Goal: Task Accomplishment & Management: Manage account settings

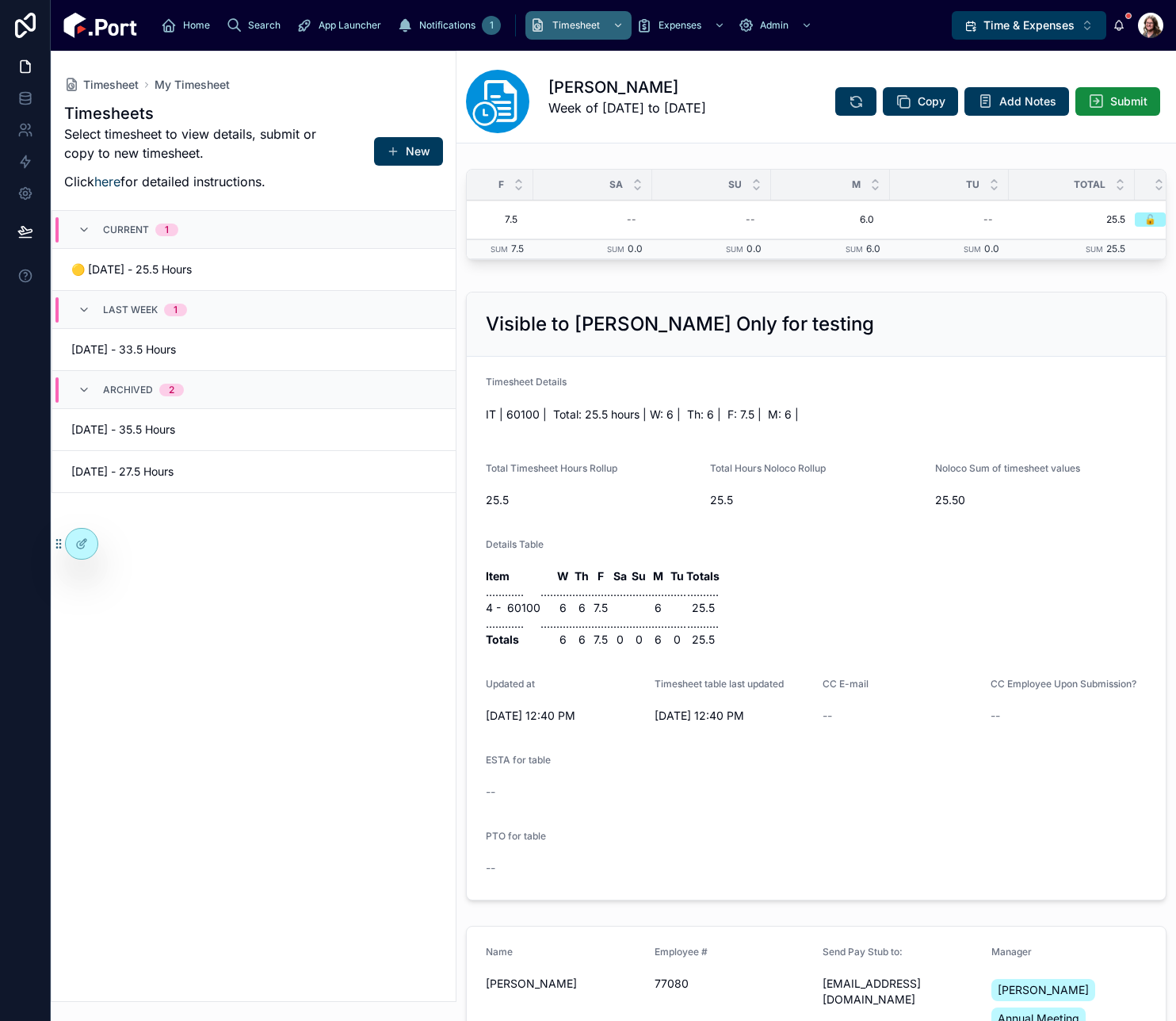
scroll to position [0, 693]
click at [950, 220] on div "--" at bounding box center [949, 219] width 9 height 13
type input "***"
click button "submit" at bounding box center [1139, 241] width 19 height 19
click at [848, 99] on icon at bounding box center [855, 101] width 16 height 16
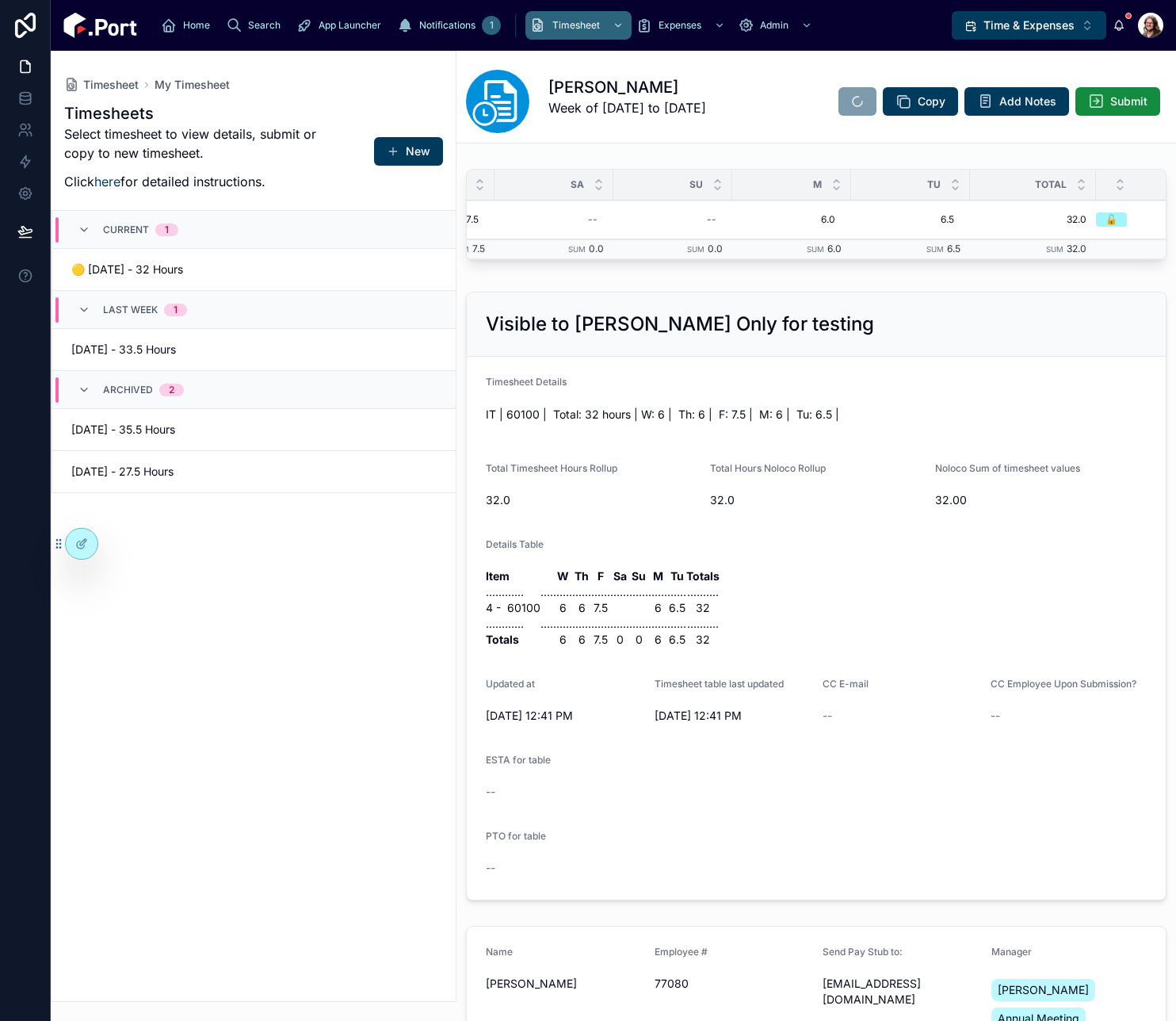
click at [1110, 96] on span "Submit" at bounding box center [1128, 101] width 38 height 16
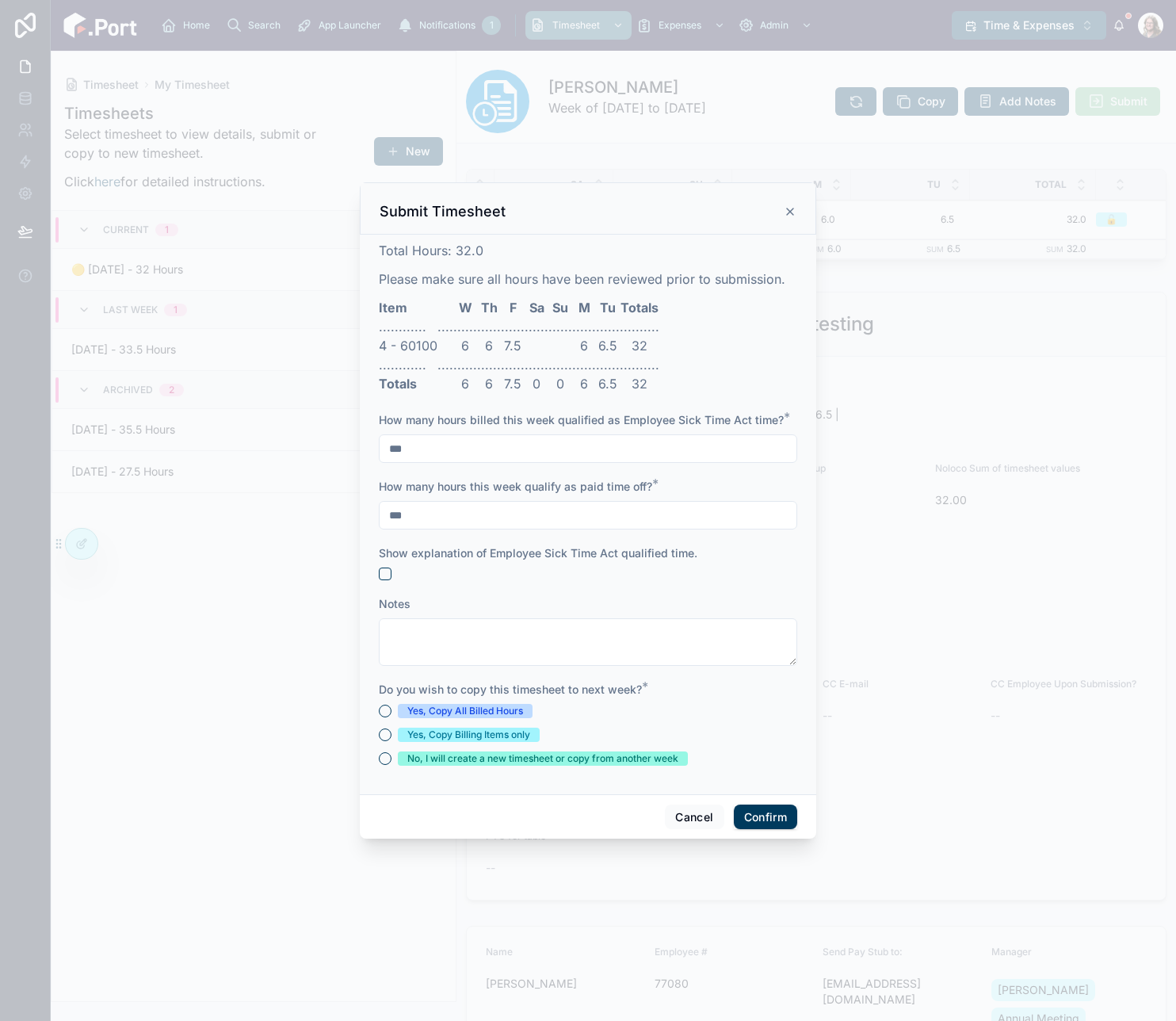
click at [484, 730] on div "Yes, Copy Billing Items only" at bounding box center [468, 734] width 123 height 14
click at [391, 730] on button "Yes, Copy Billing Items only" at bounding box center [384, 734] width 13 height 13
click at [773, 819] on button "Confirm" at bounding box center [766, 817] width 64 height 25
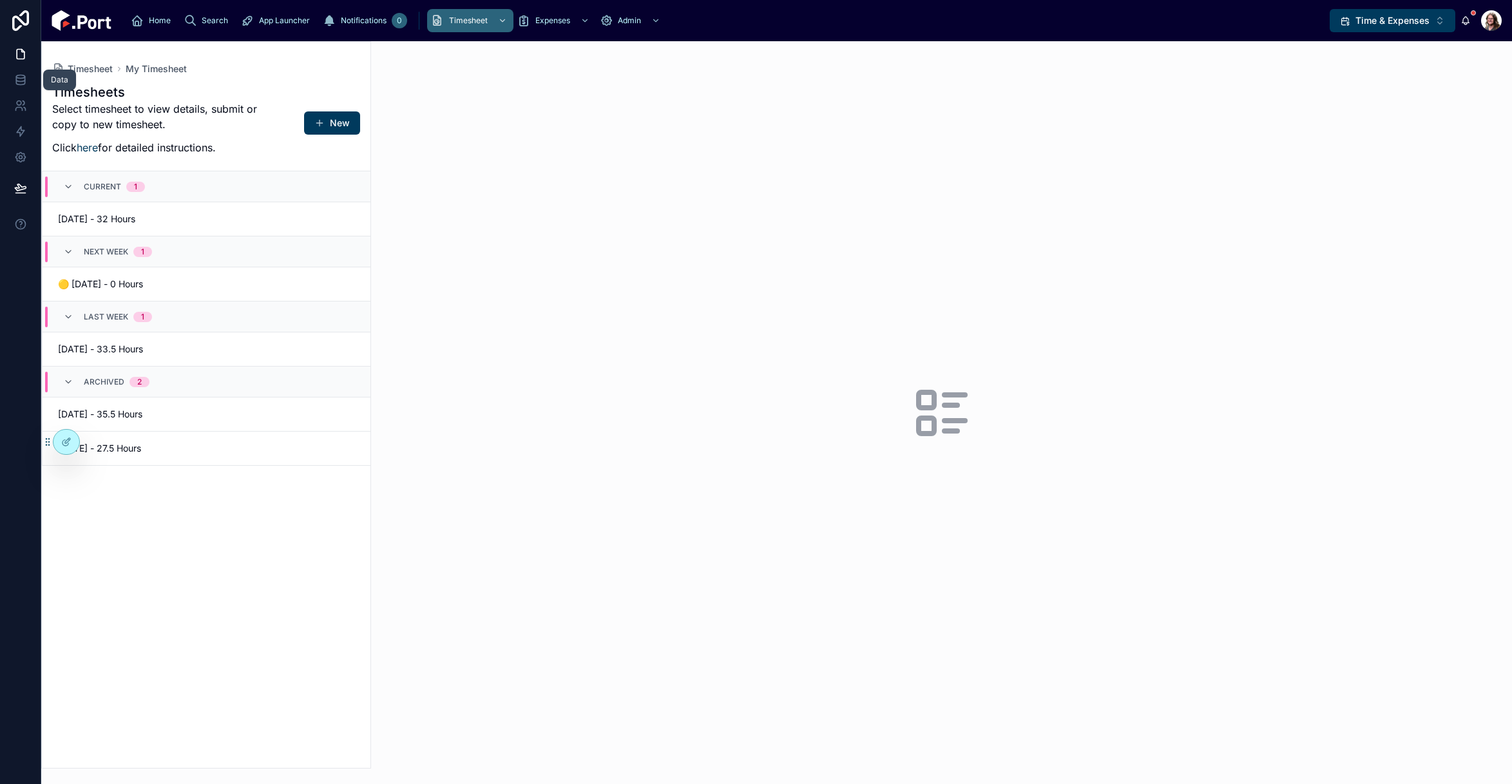
click at [21, 78] on icon at bounding box center [20, 77] width 8 height 3
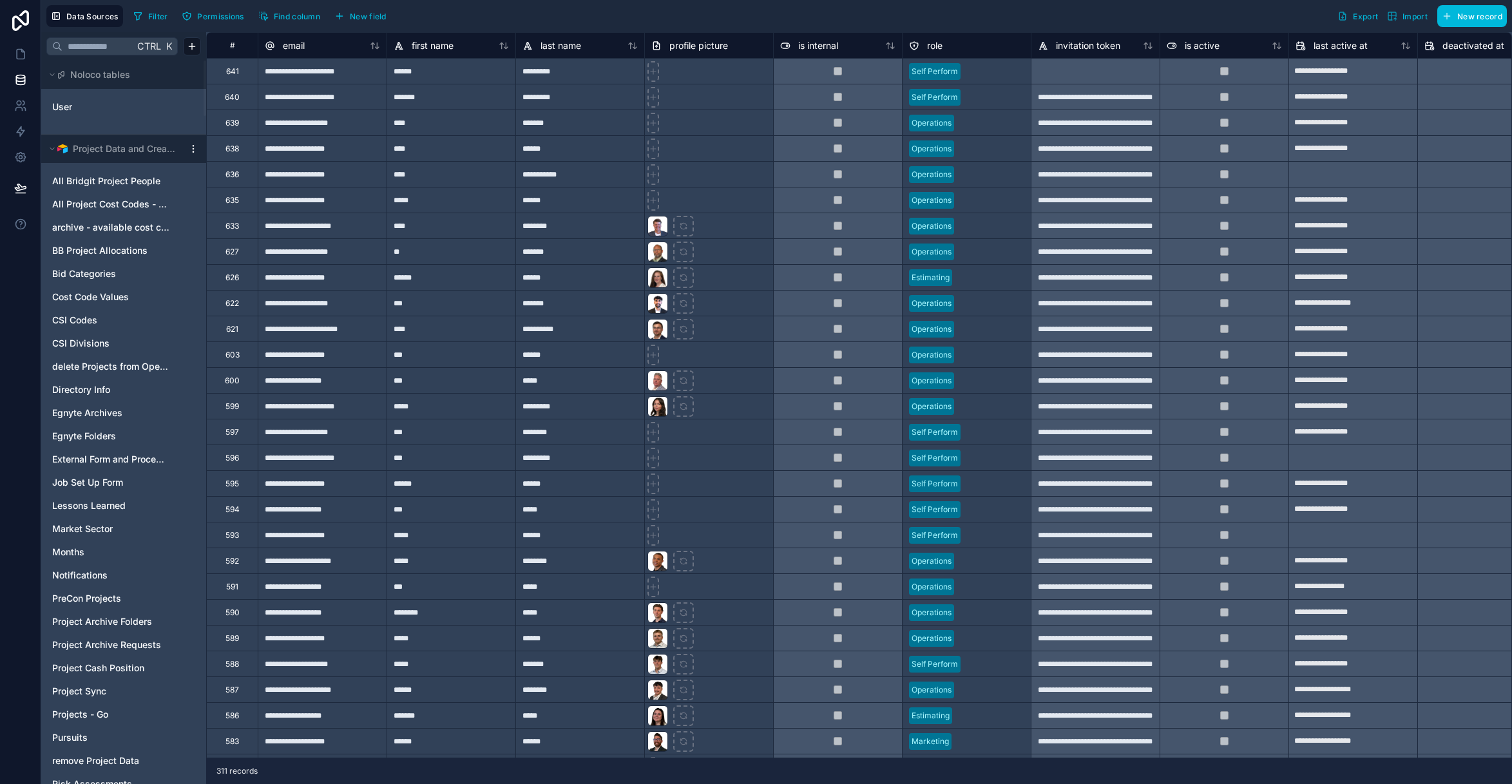
click at [67, 105] on span "User" at bounding box center [62, 107] width 20 height 13
click at [1093, 128] on div "**********" at bounding box center [1095, 122] width 129 height 26
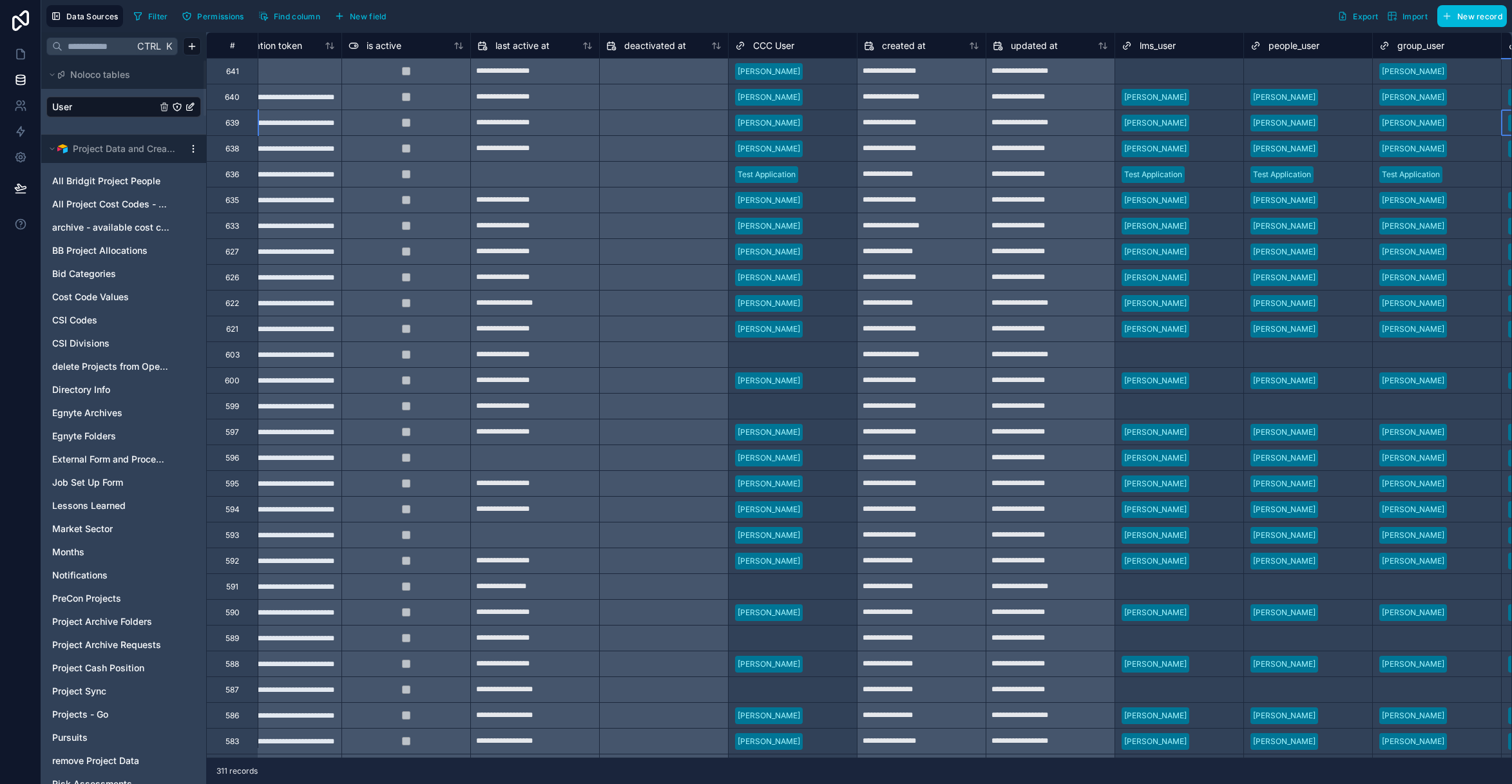
scroll to position [0, 1076]
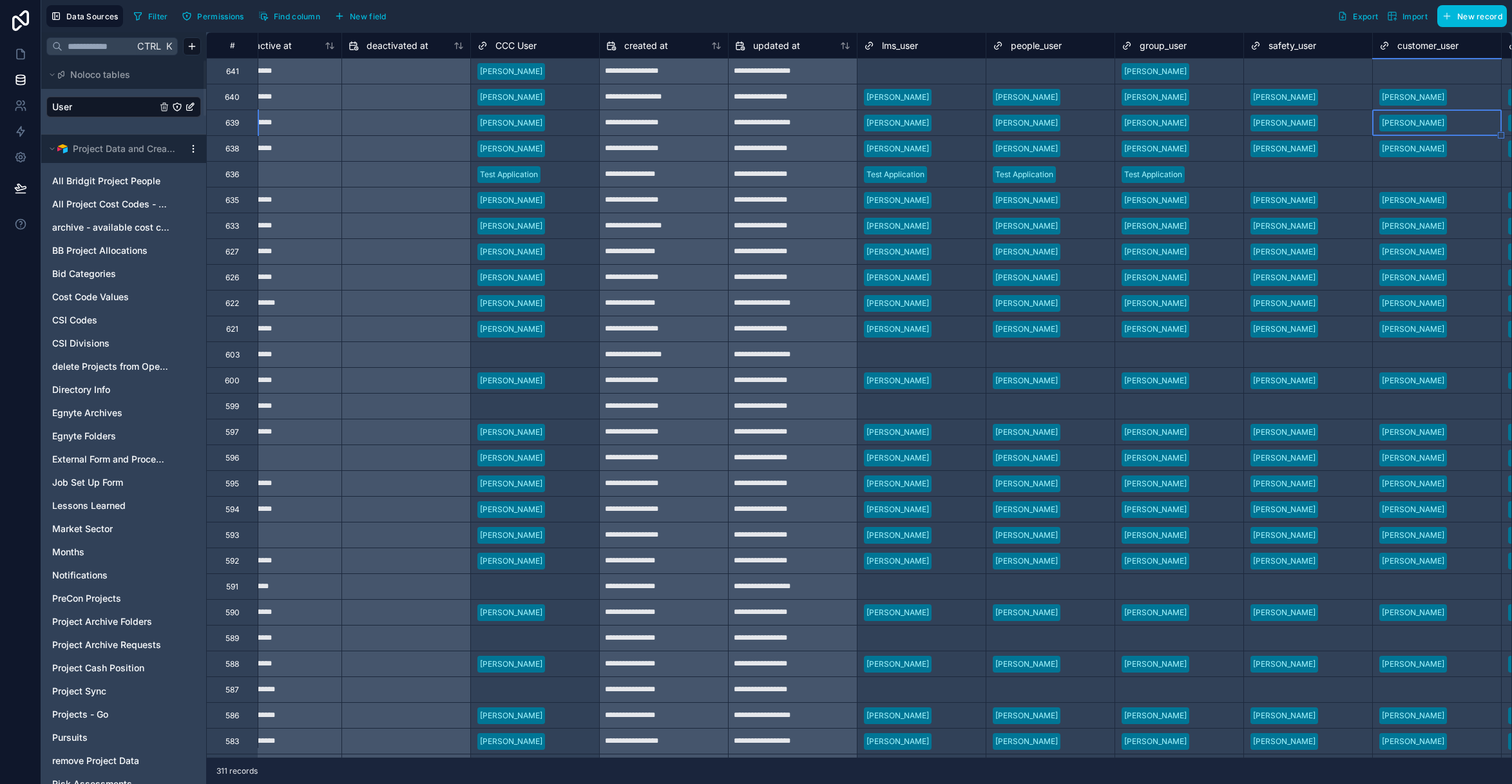
click at [947, 67] on div at bounding box center [956, 71] width 46 height 13
click at [947, 68] on div at bounding box center [956, 71] width 46 height 13
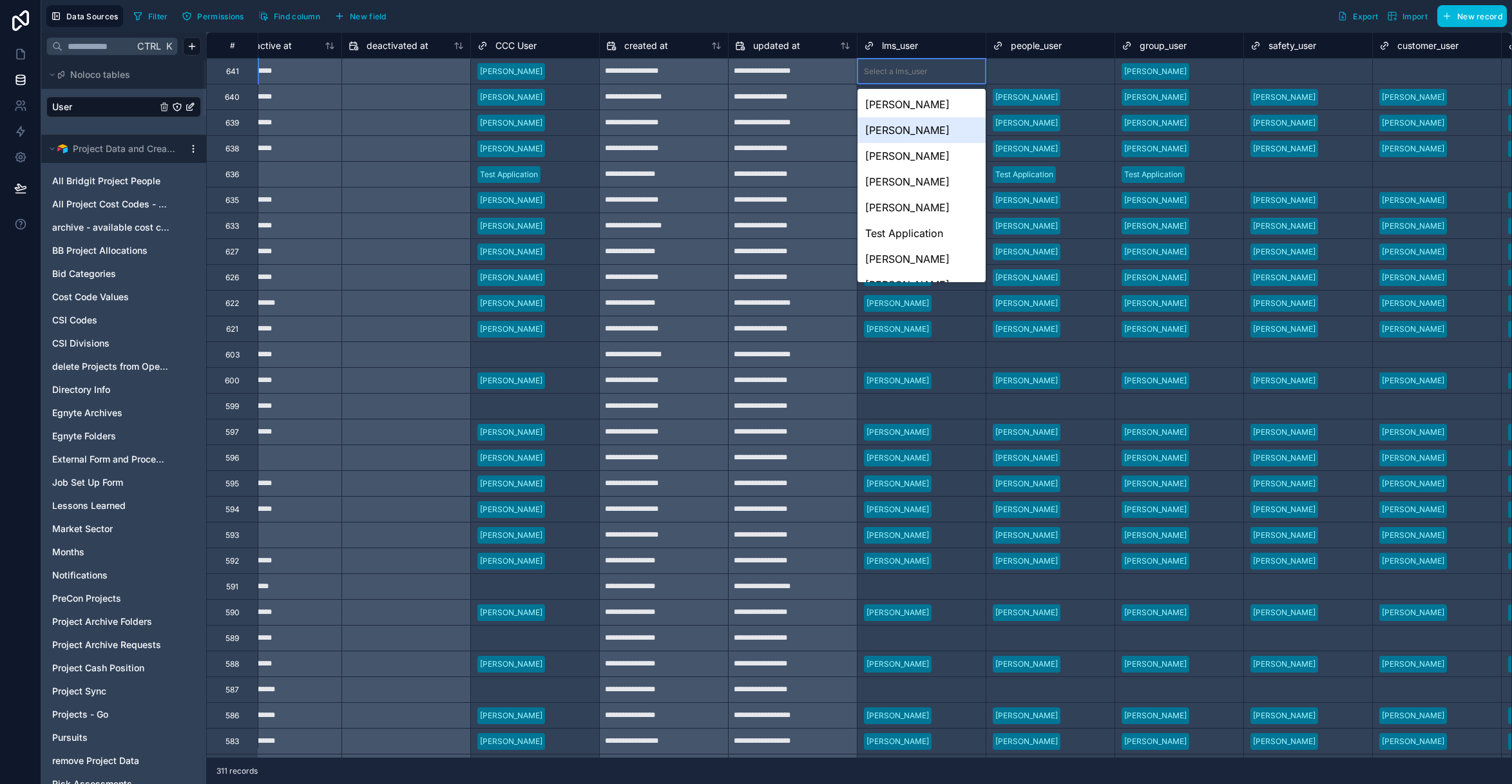
click at [941, 130] on div "Jeremy Salzwedel" at bounding box center [921, 130] width 128 height 26
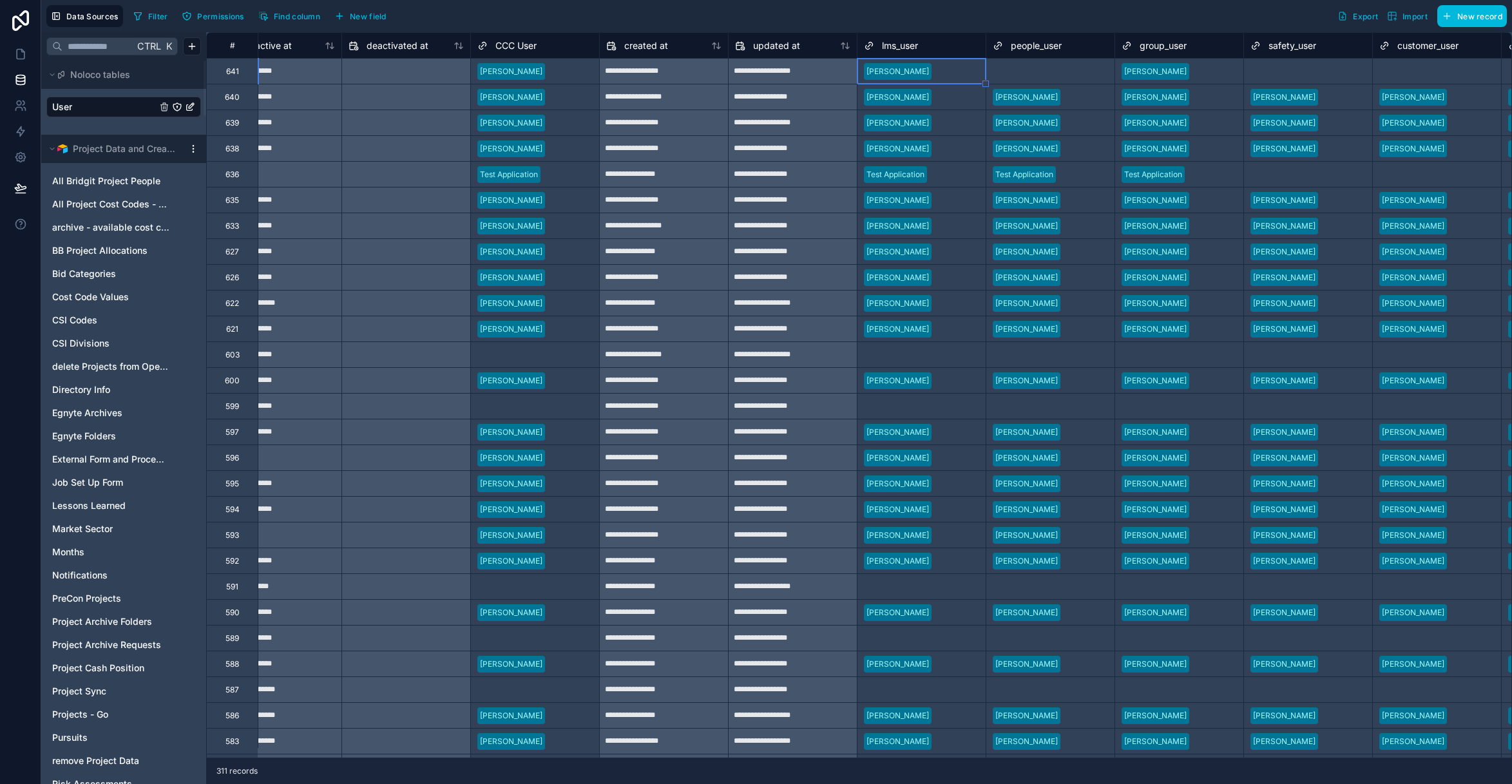
click at [1046, 68] on div "Select a people_user" at bounding box center [1030, 71] width 75 height 10
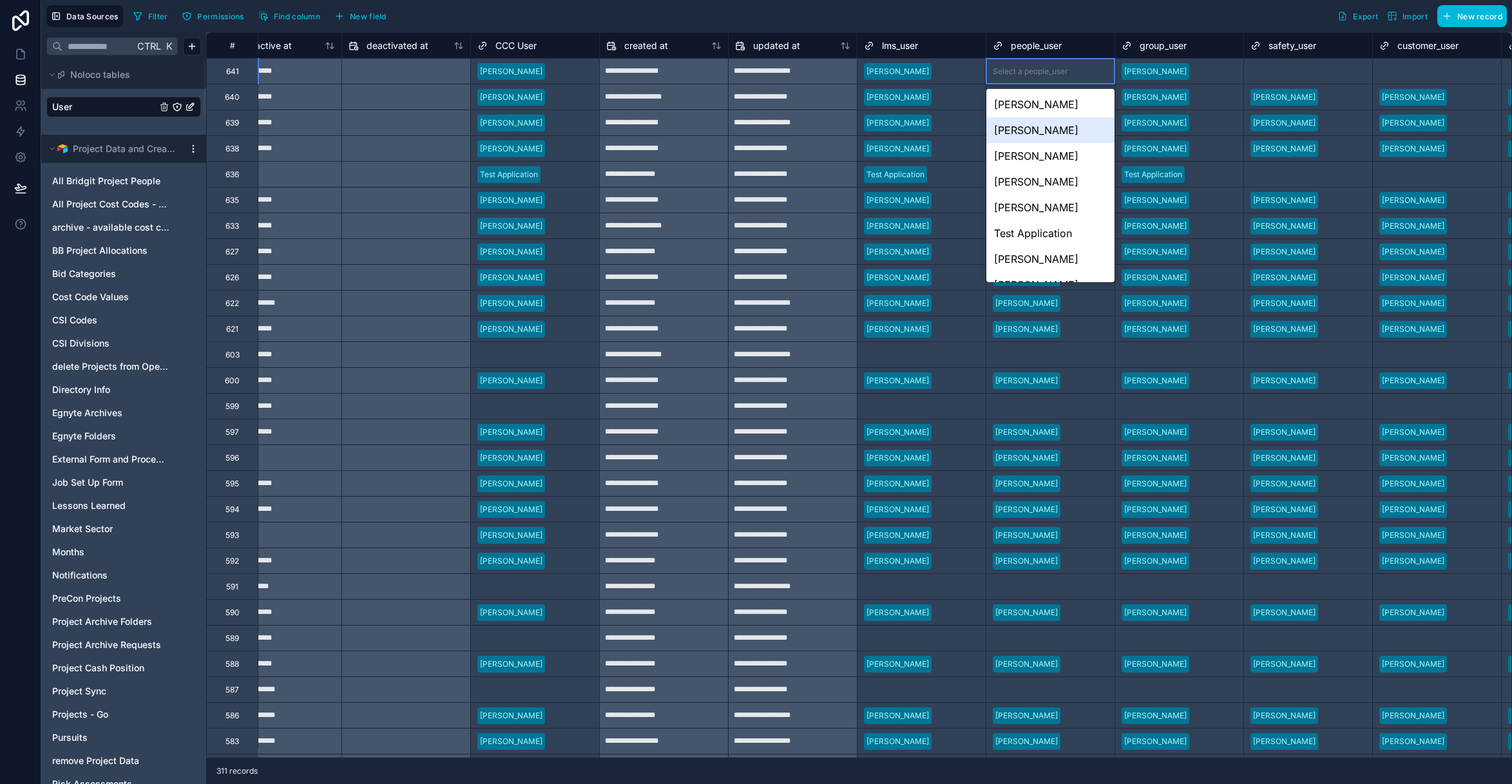
click at [1057, 128] on div "Jeremy Salzwedel" at bounding box center [1050, 130] width 128 height 26
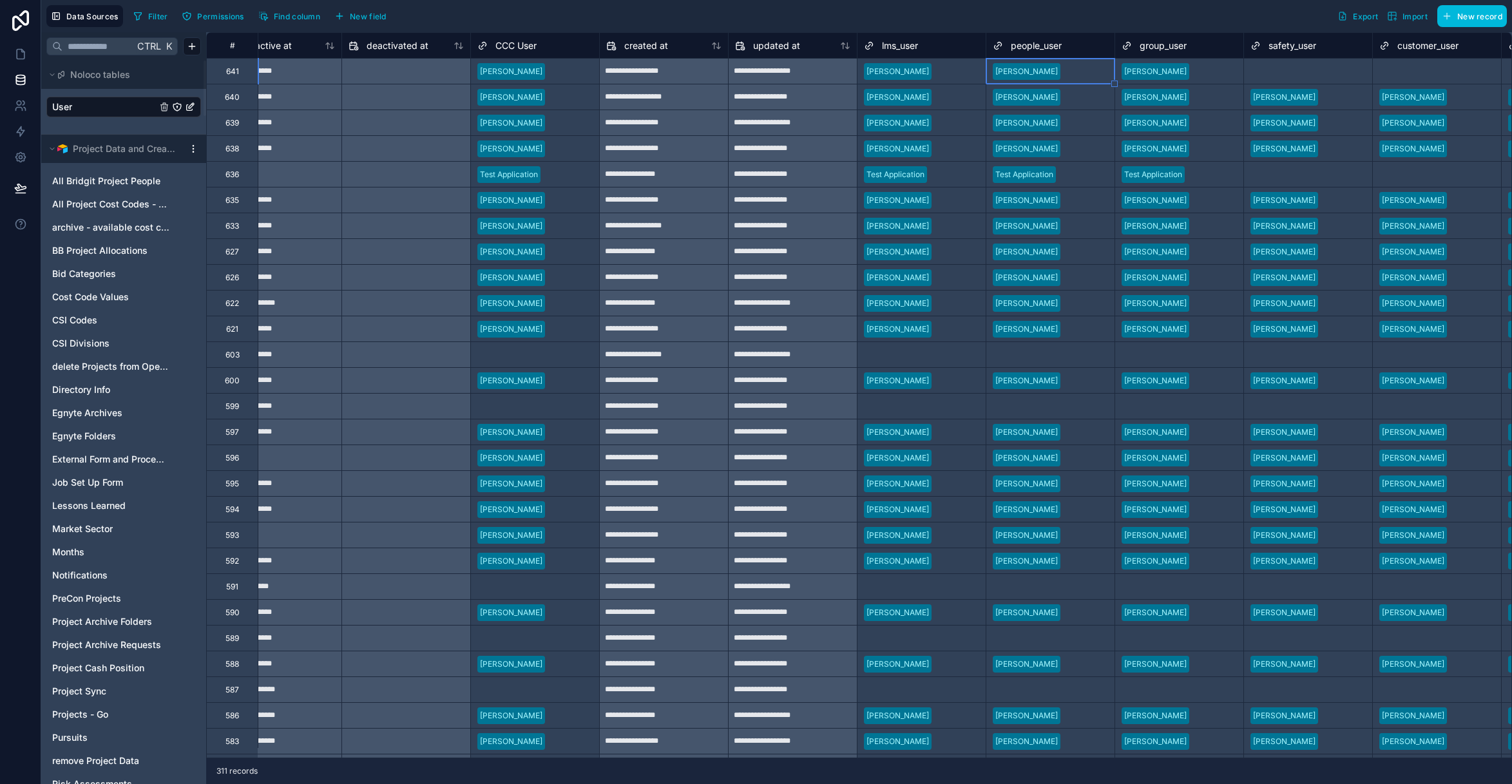
click at [1293, 67] on div "Select a safety_user" at bounding box center [1286, 71] width 73 height 10
click at [1293, 67] on div "Select a safety_user" at bounding box center [1286, 71] width 73 height 10
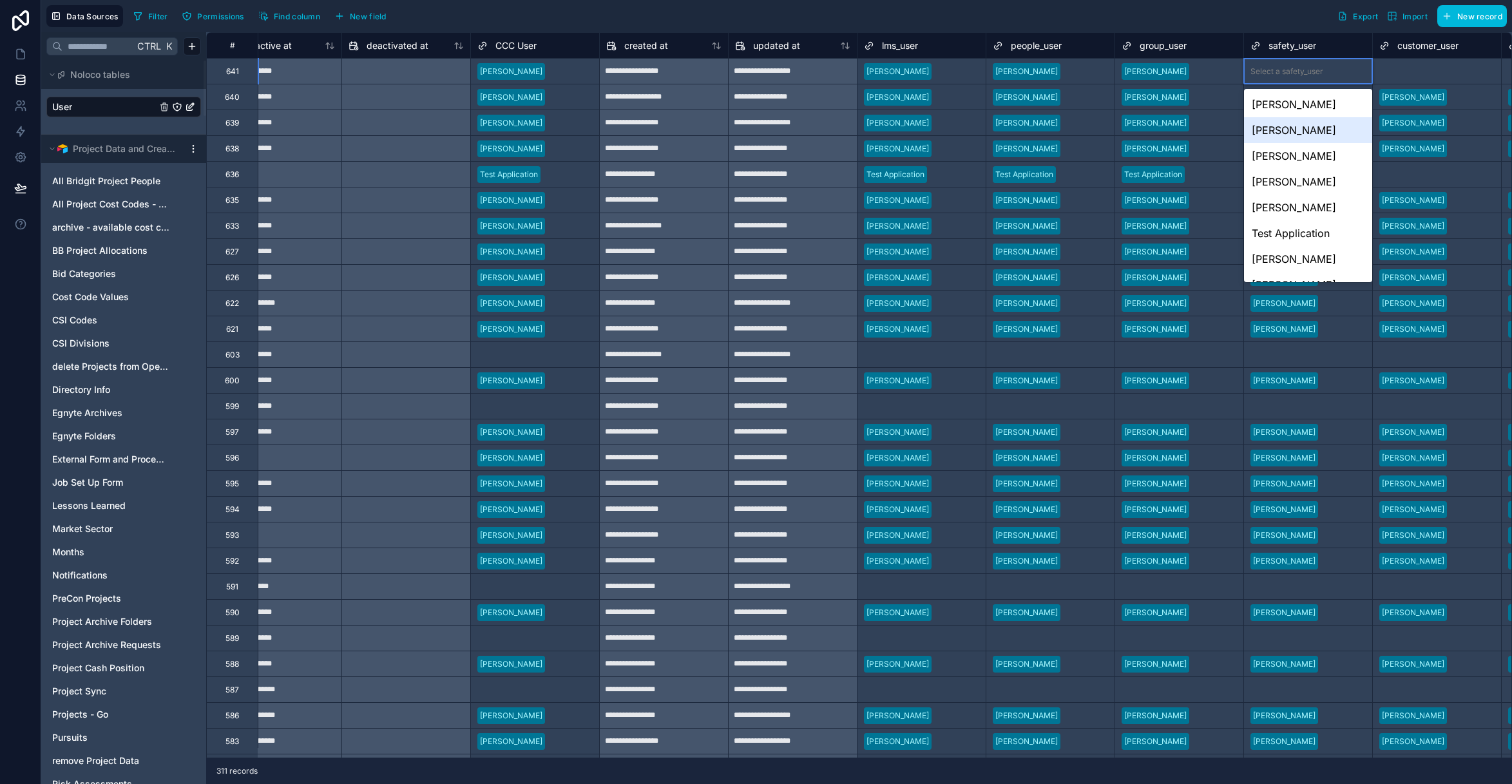
click at [1307, 131] on div "Jeremy Salzwedel" at bounding box center [1308, 130] width 128 height 26
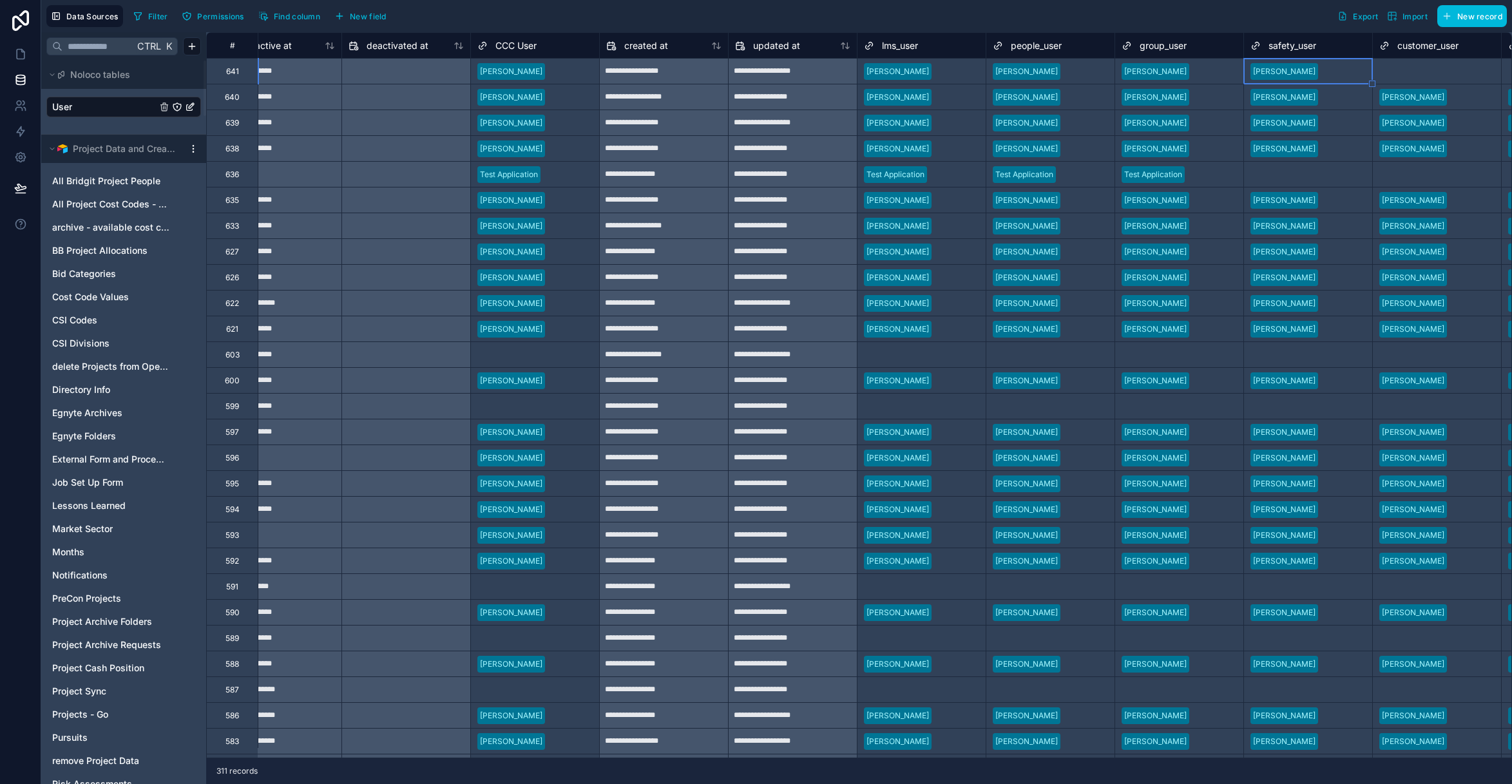
click at [1430, 68] on div "Select a customer_user" at bounding box center [1422, 71] width 86 height 10
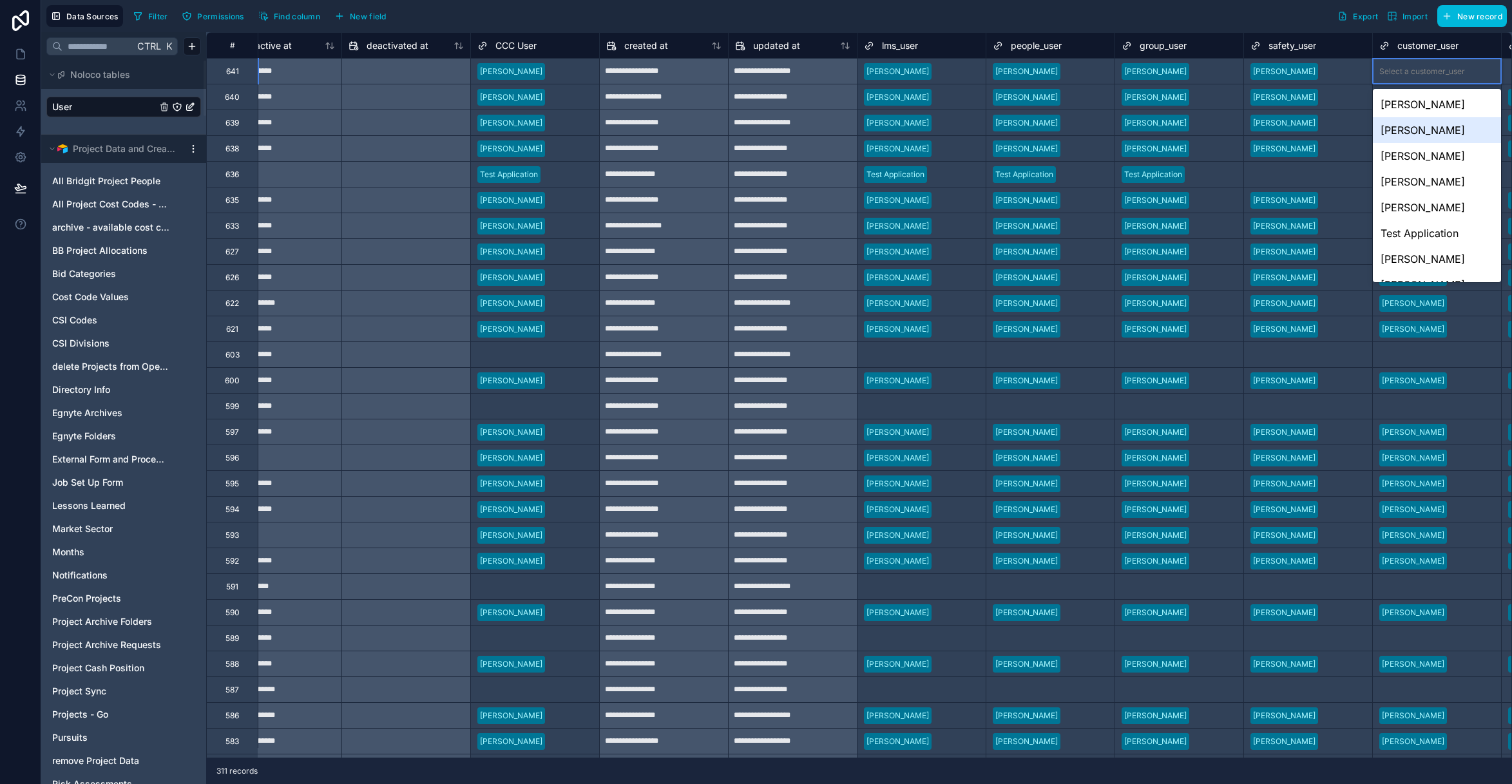
click at [1439, 126] on div "Jeremy Salzwedel" at bounding box center [1437, 130] width 128 height 26
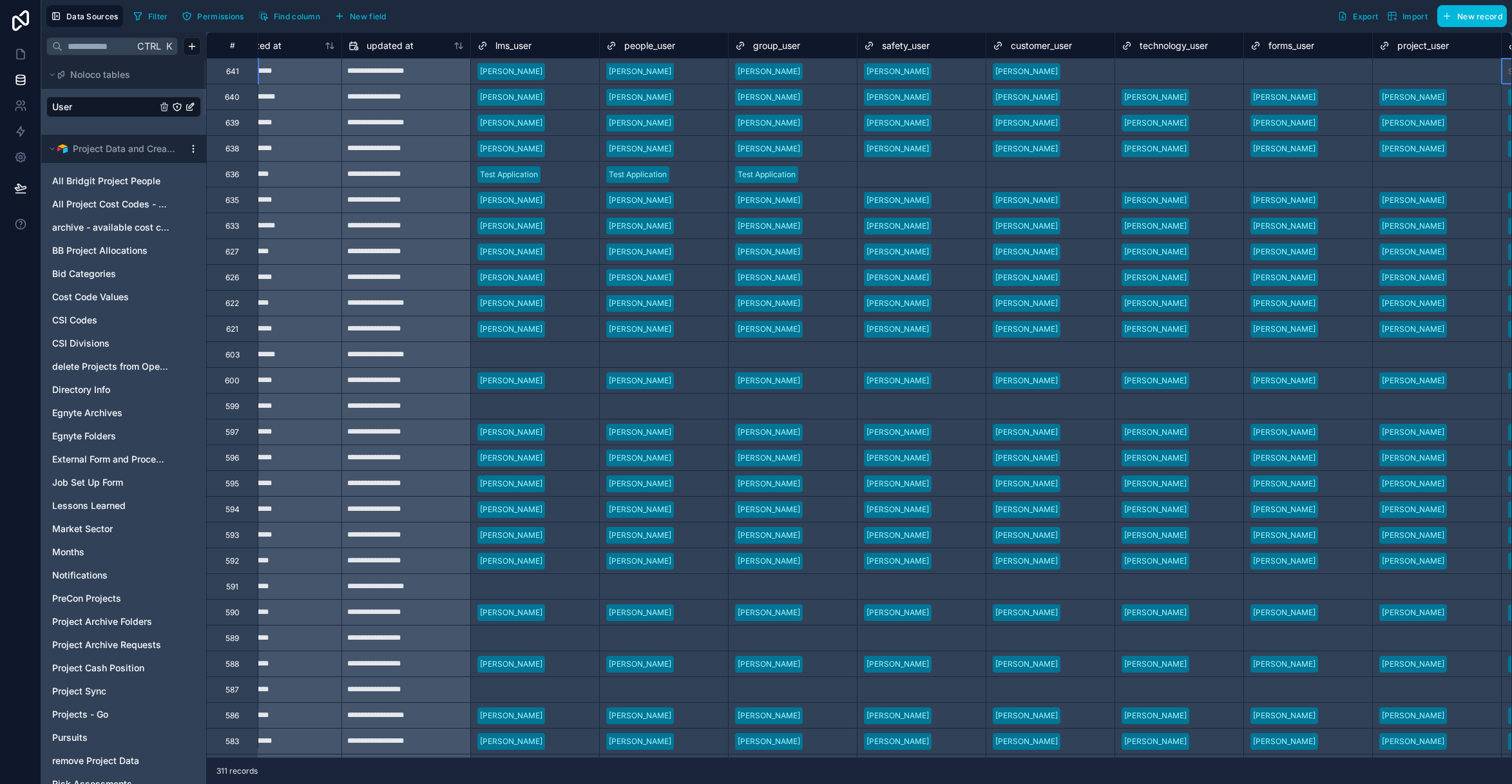
scroll to position [0, 1720]
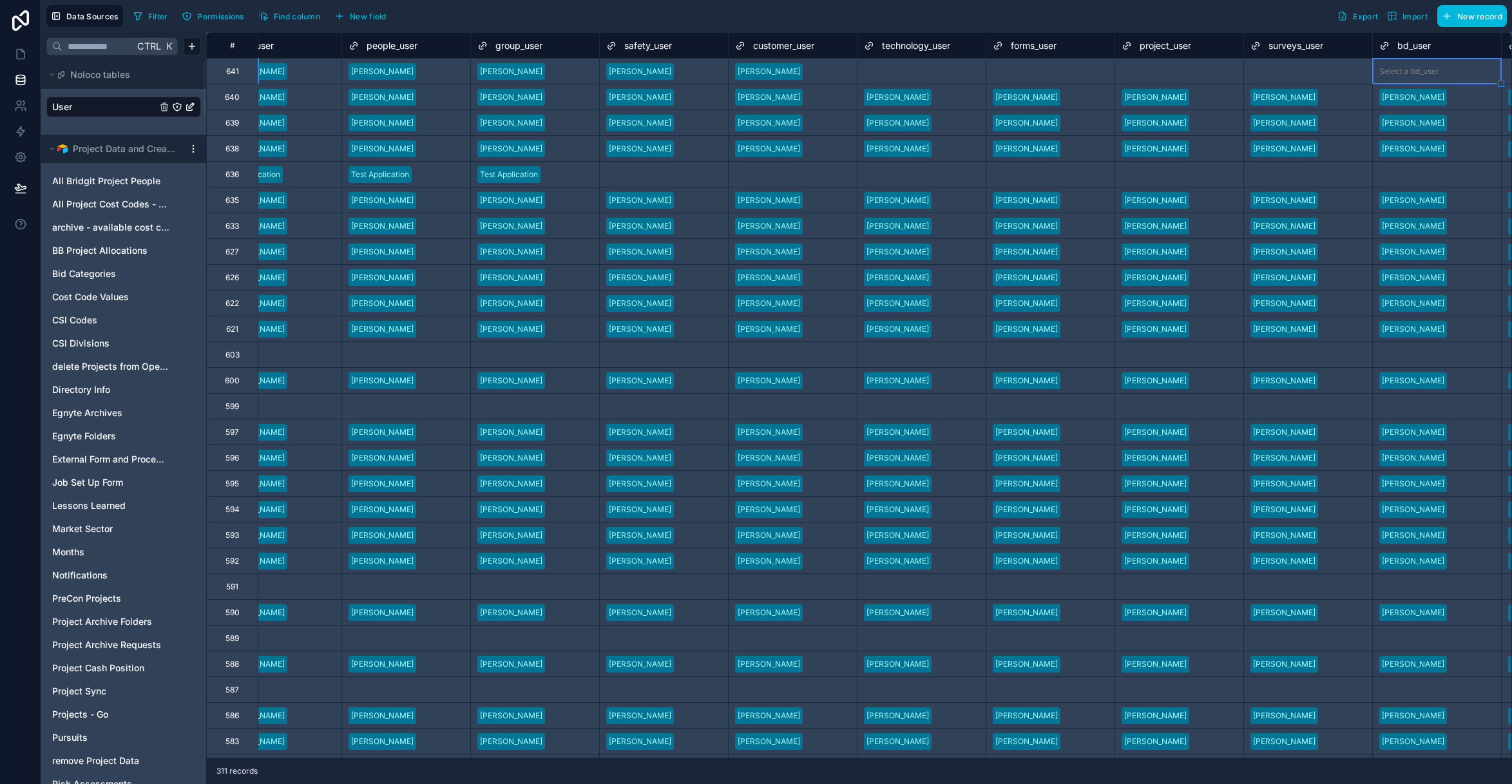
click at [920, 69] on div "Select a technology_user" at bounding box center [909, 71] width 91 height 10
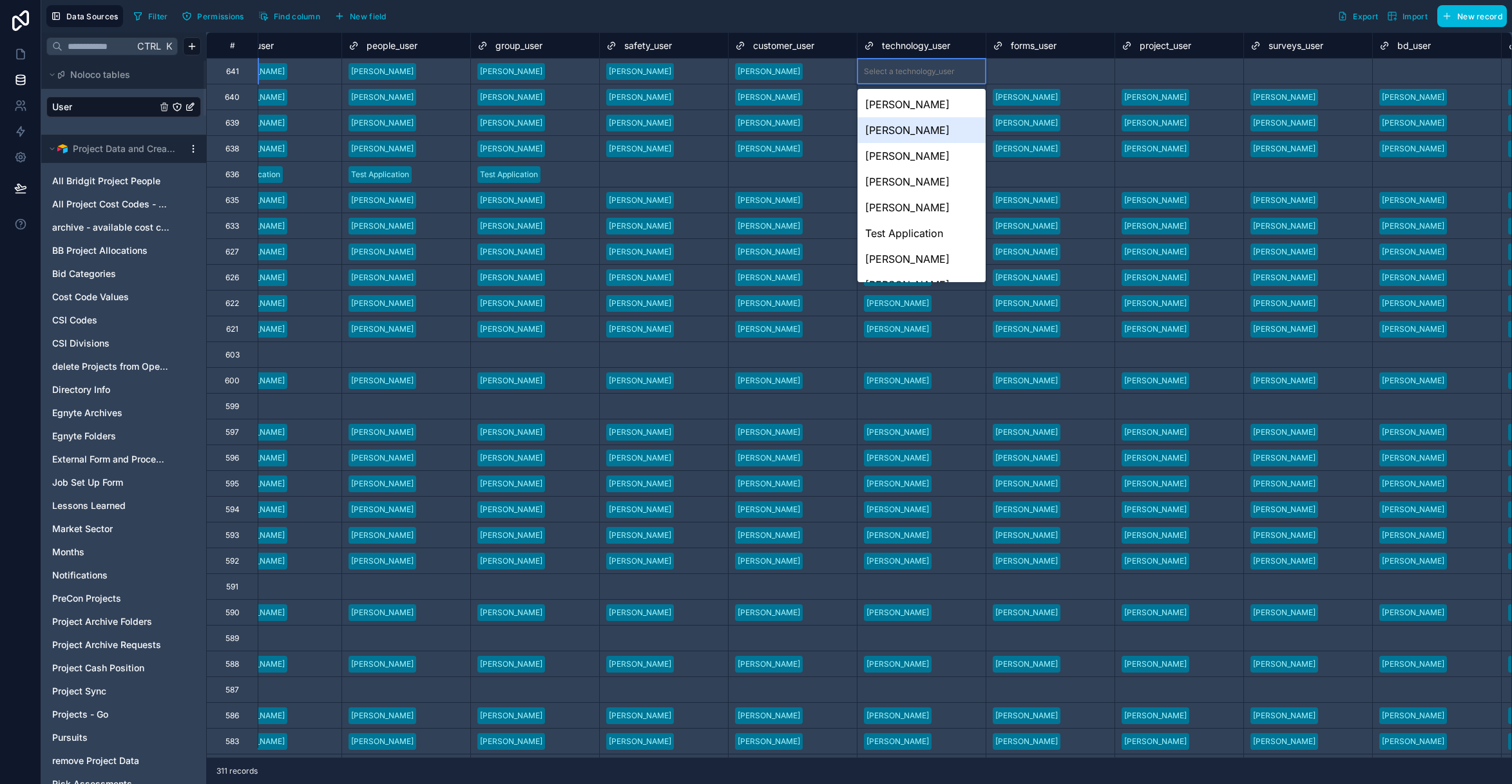
click at [931, 128] on div "Jeremy Salzwedel" at bounding box center [921, 130] width 128 height 26
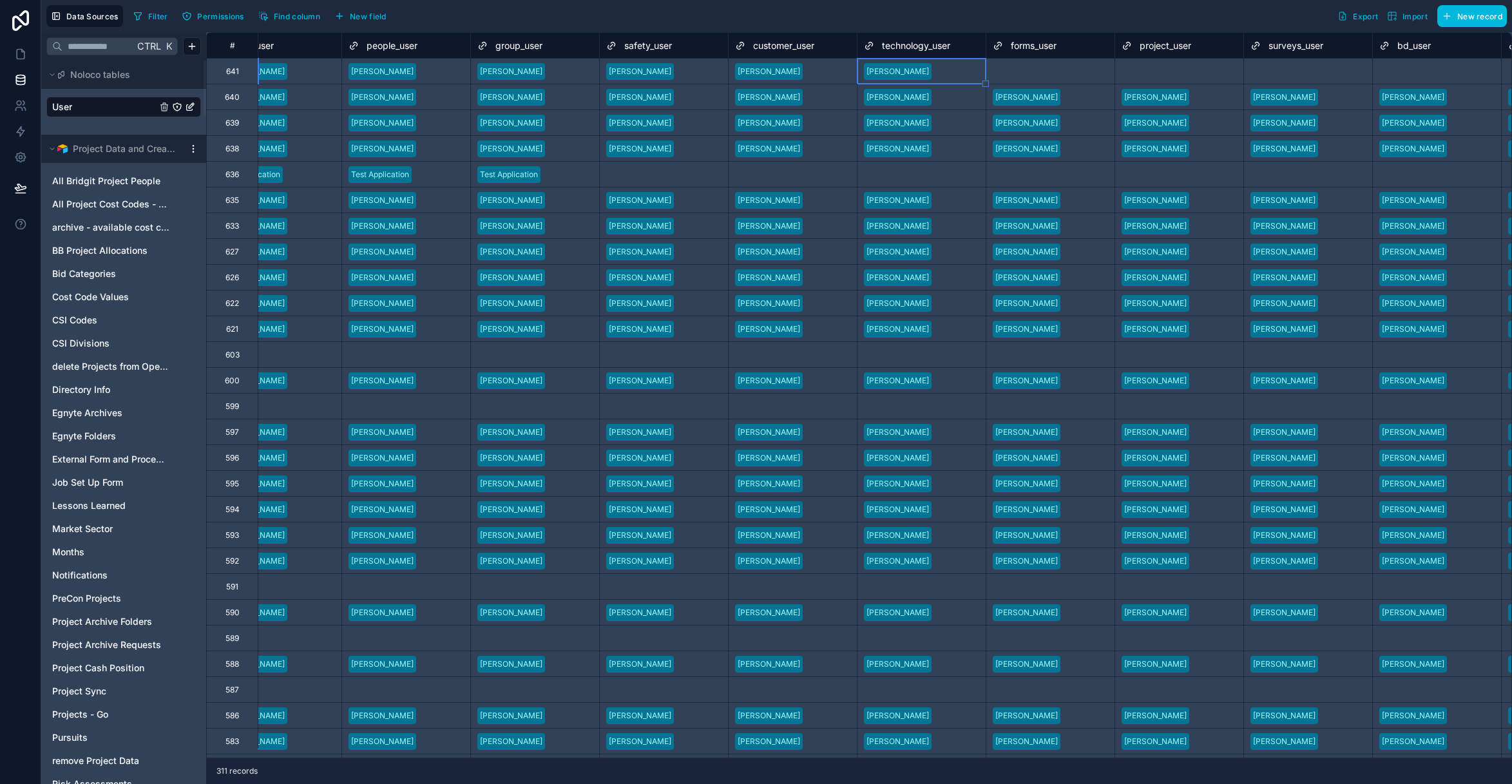
click at [1041, 72] on div "Select a forms_user" at bounding box center [1029, 71] width 72 height 10
click at [1042, 68] on div "Select a forms_user" at bounding box center [1029, 71] width 72 height 10
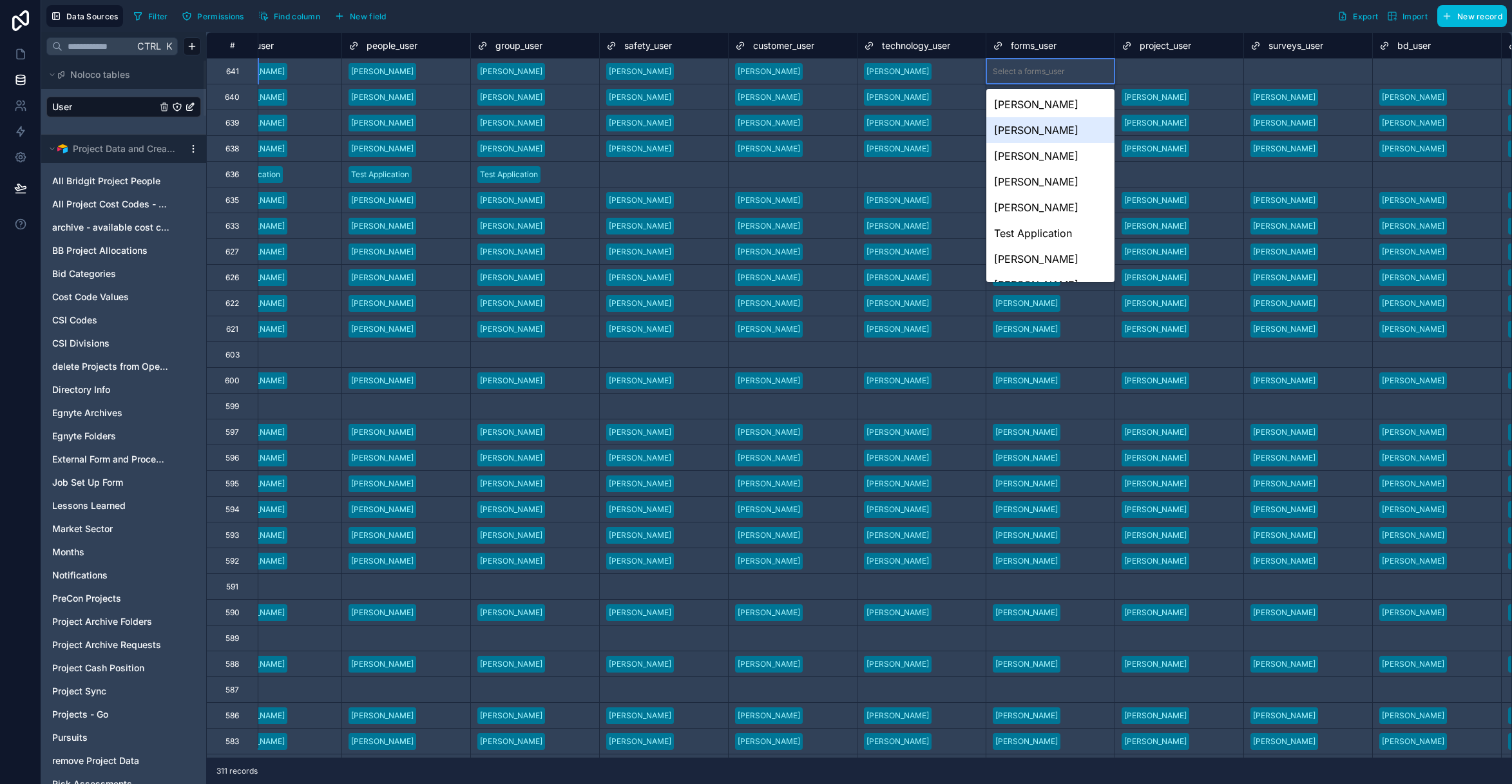
click at [1055, 126] on div "Jeremy Salzwedel" at bounding box center [1050, 130] width 128 height 26
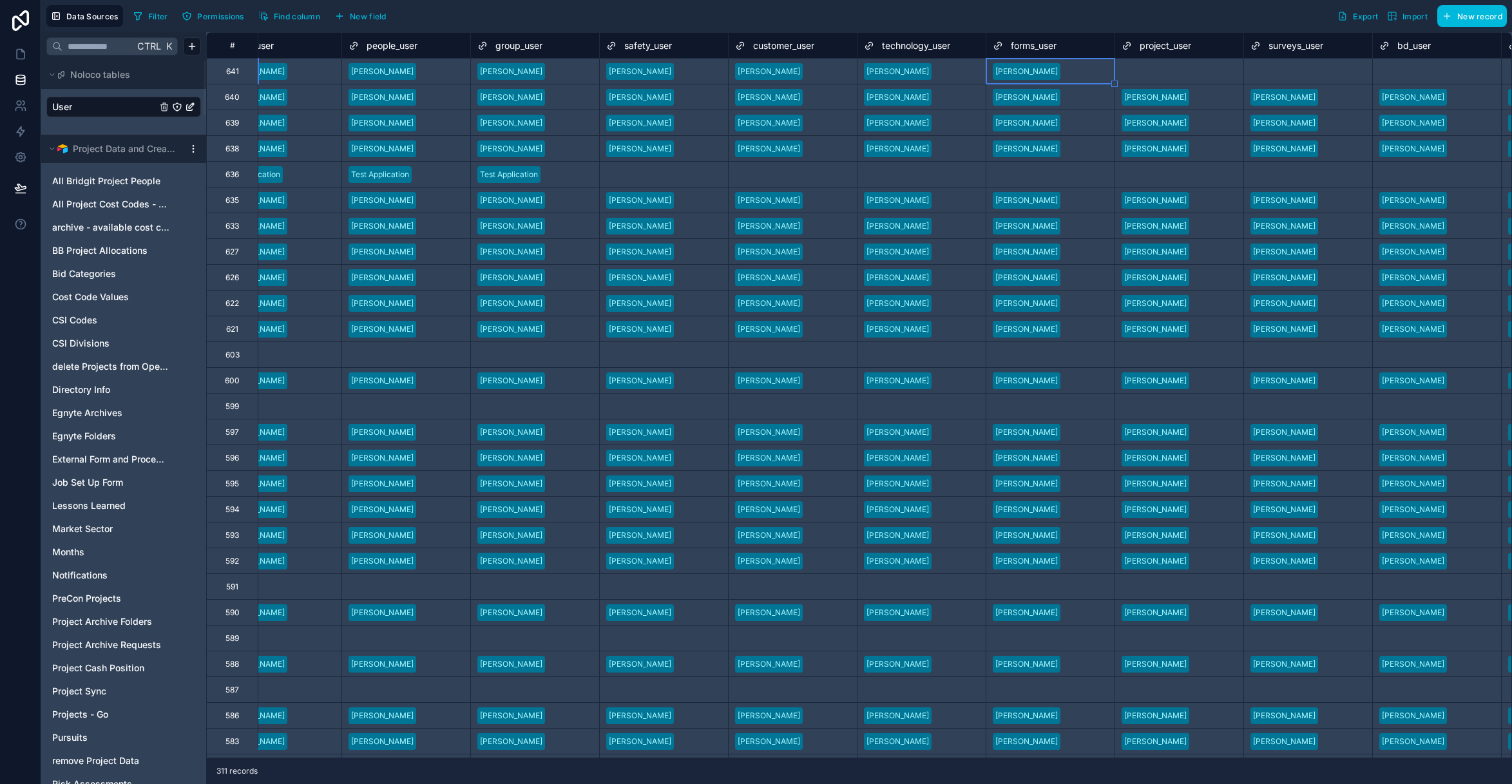
click at [1178, 69] on div "Select a project_user" at bounding box center [1159, 71] width 77 height 10
click at [1179, 68] on div "Select a project_user" at bounding box center [1159, 71] width 77 height 10
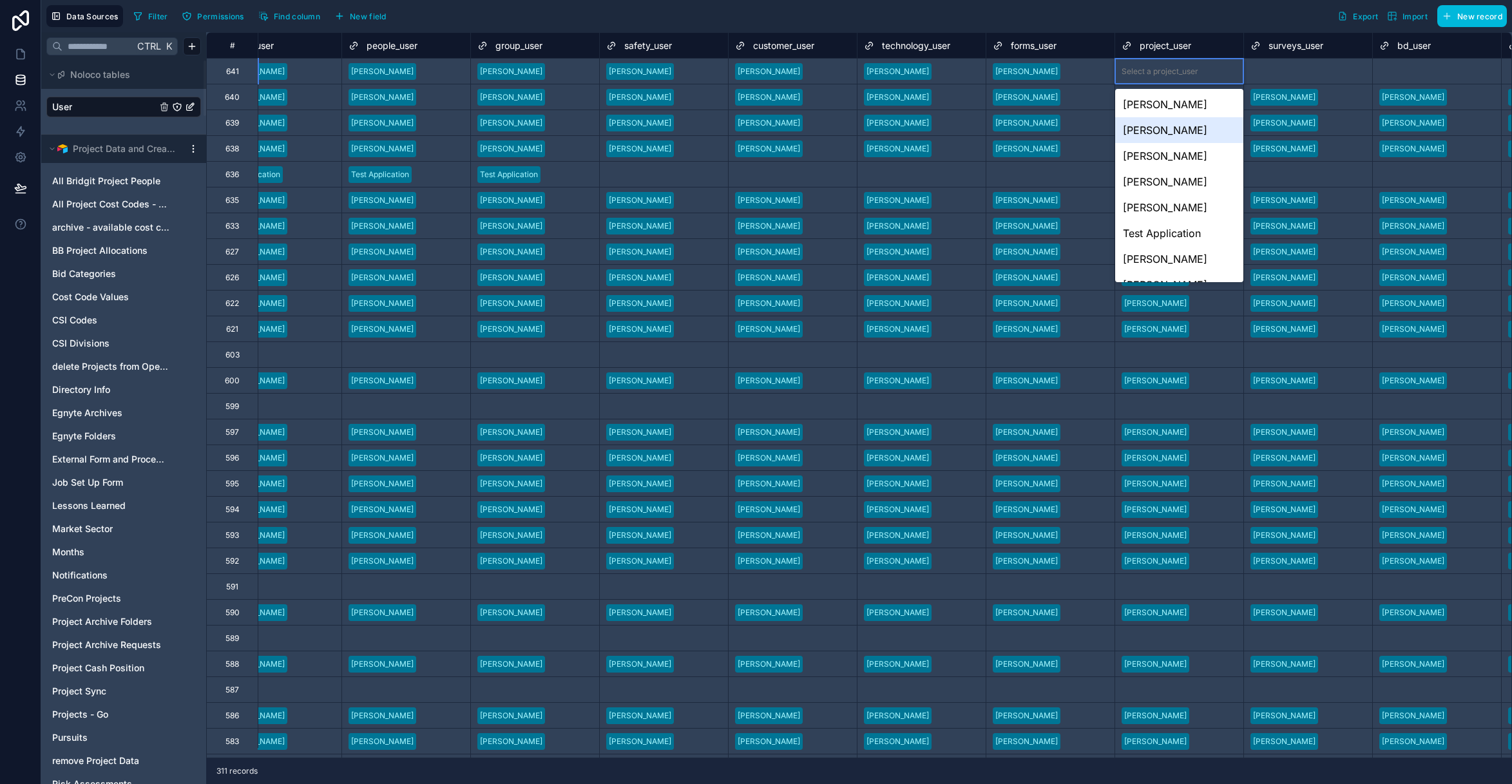
click at [1181, 128] on div "Jeremy Salzwedel" at bounding box center [1179, 130] width 128 height 26
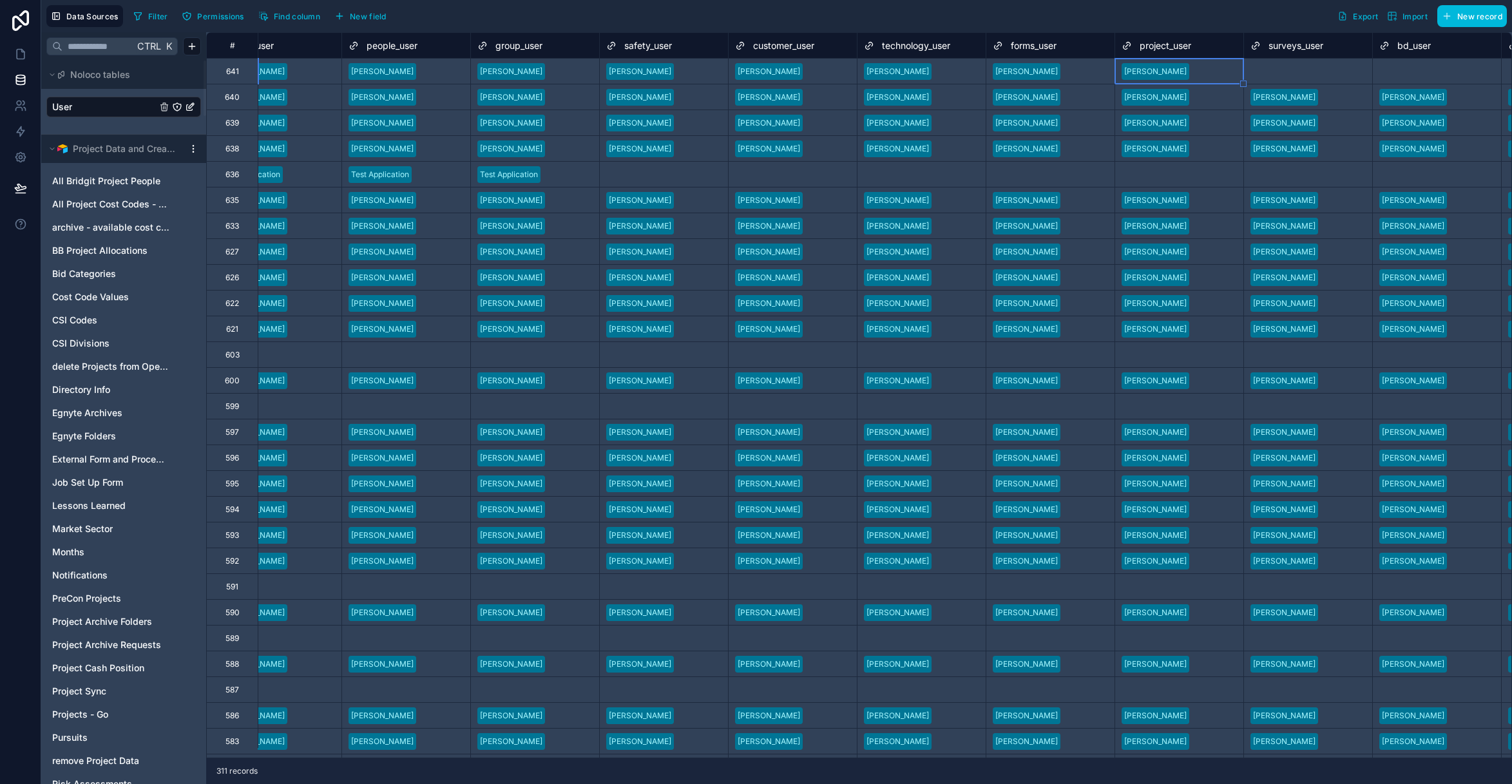
click at [1320, 71] on div "Select a surveys_user" at bounding box center [1290, 71] width 80 height 10
click at [1320, 68] on div "Select a surveys_user" at bounding box center [1290, 71] width 80 height 10
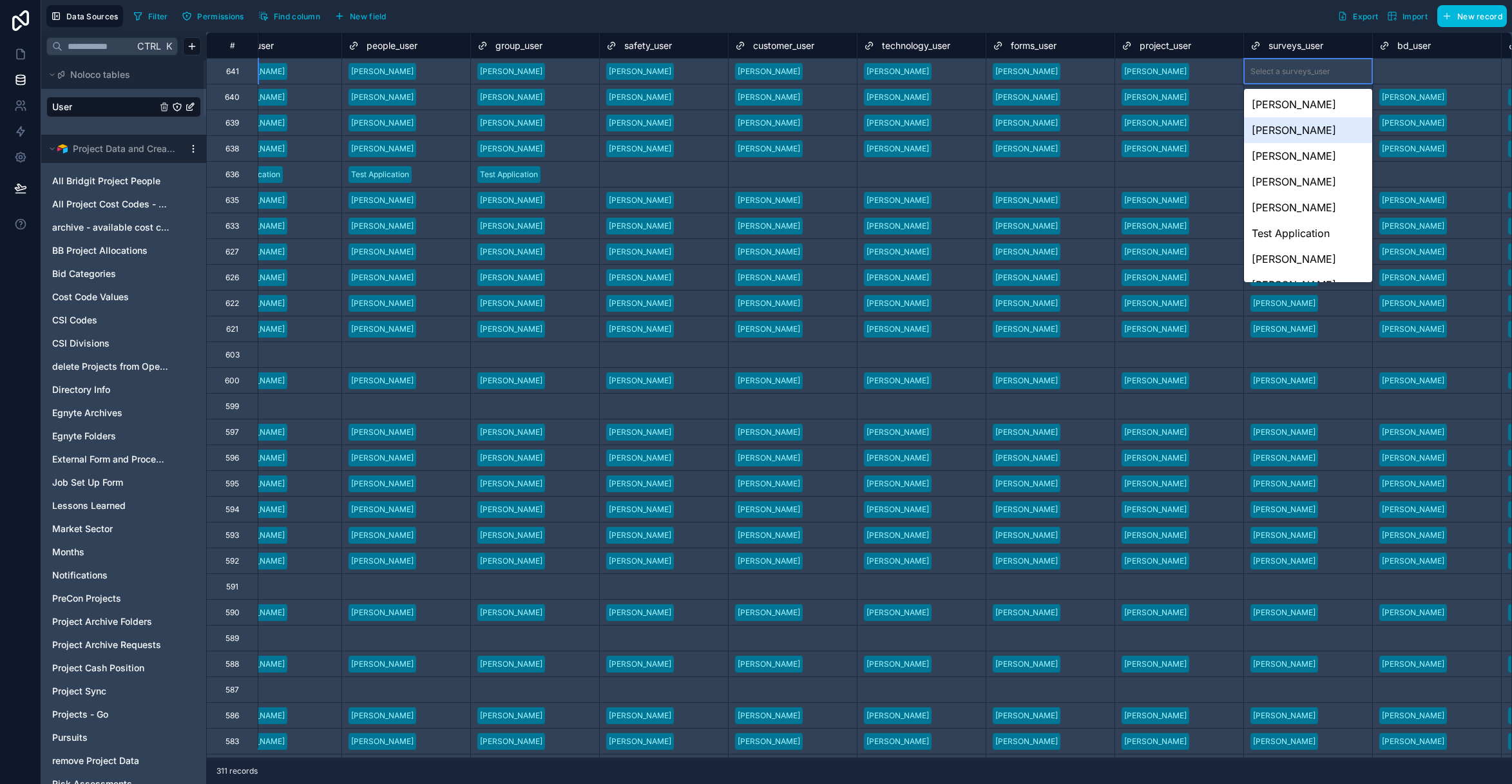
click at [1322, 126] on div "Jeremy Salzwedel" at bounding box center [1308, 130] width 128 height 26
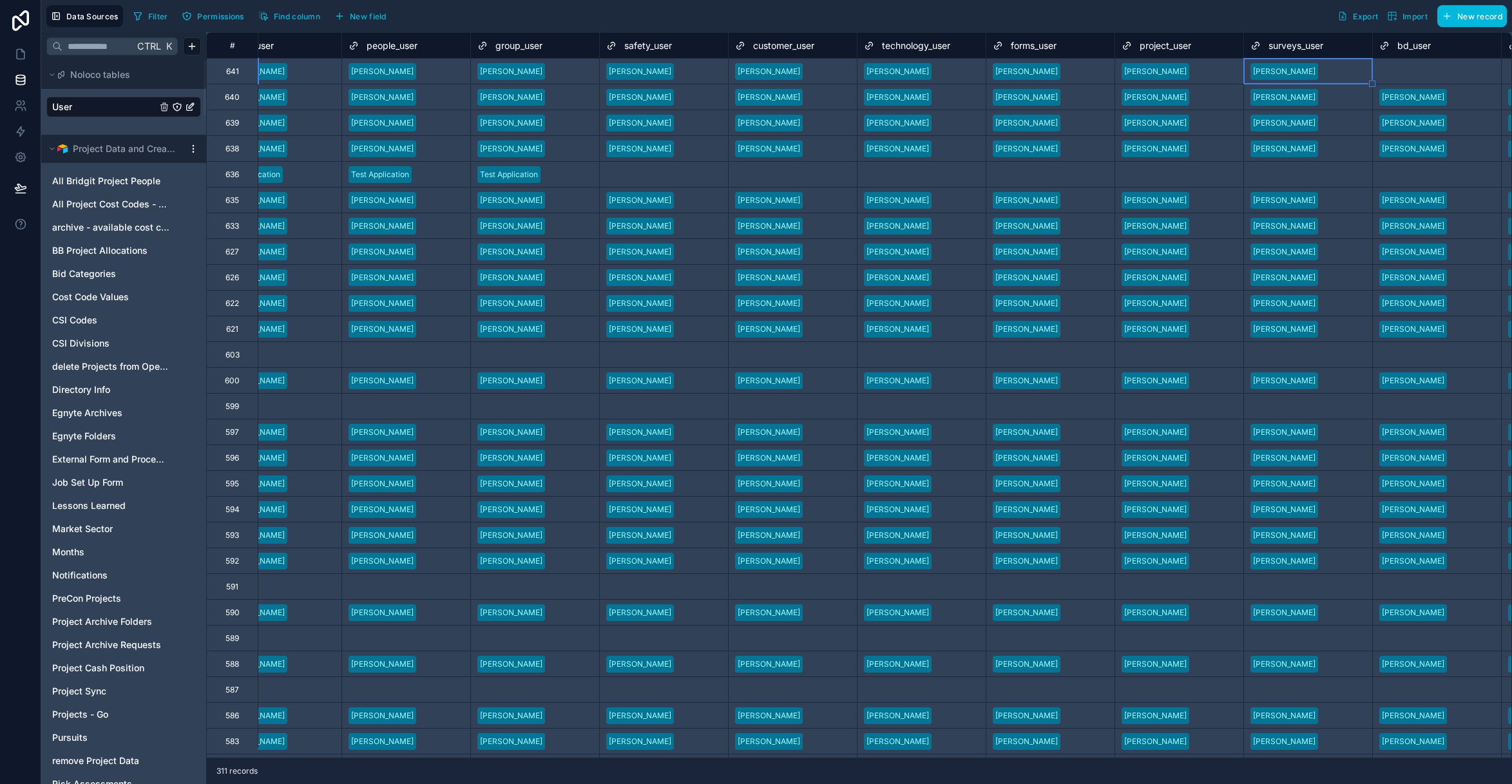
click at [1428, 67] on div "Select a bd_user" at bounding box center [1409, 71] width 60 height 10
click at [1427, 69] on div "Select a bd_user" at bounding box center [1409, 71] width 60 height 10
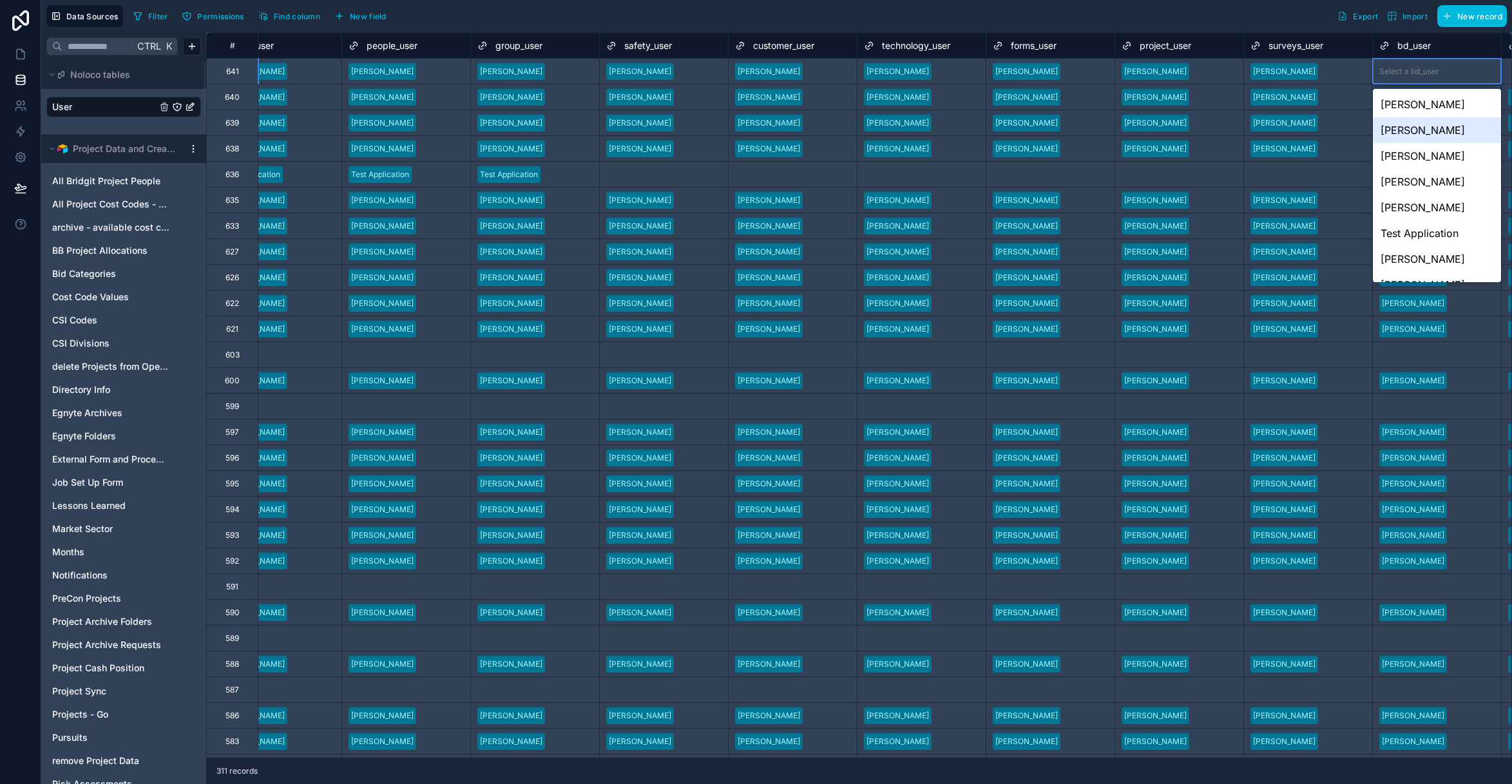
click at [1428, 126] on div "Jeremy Salzwedel" at bounding box center [1437, 130] width 128 height 26
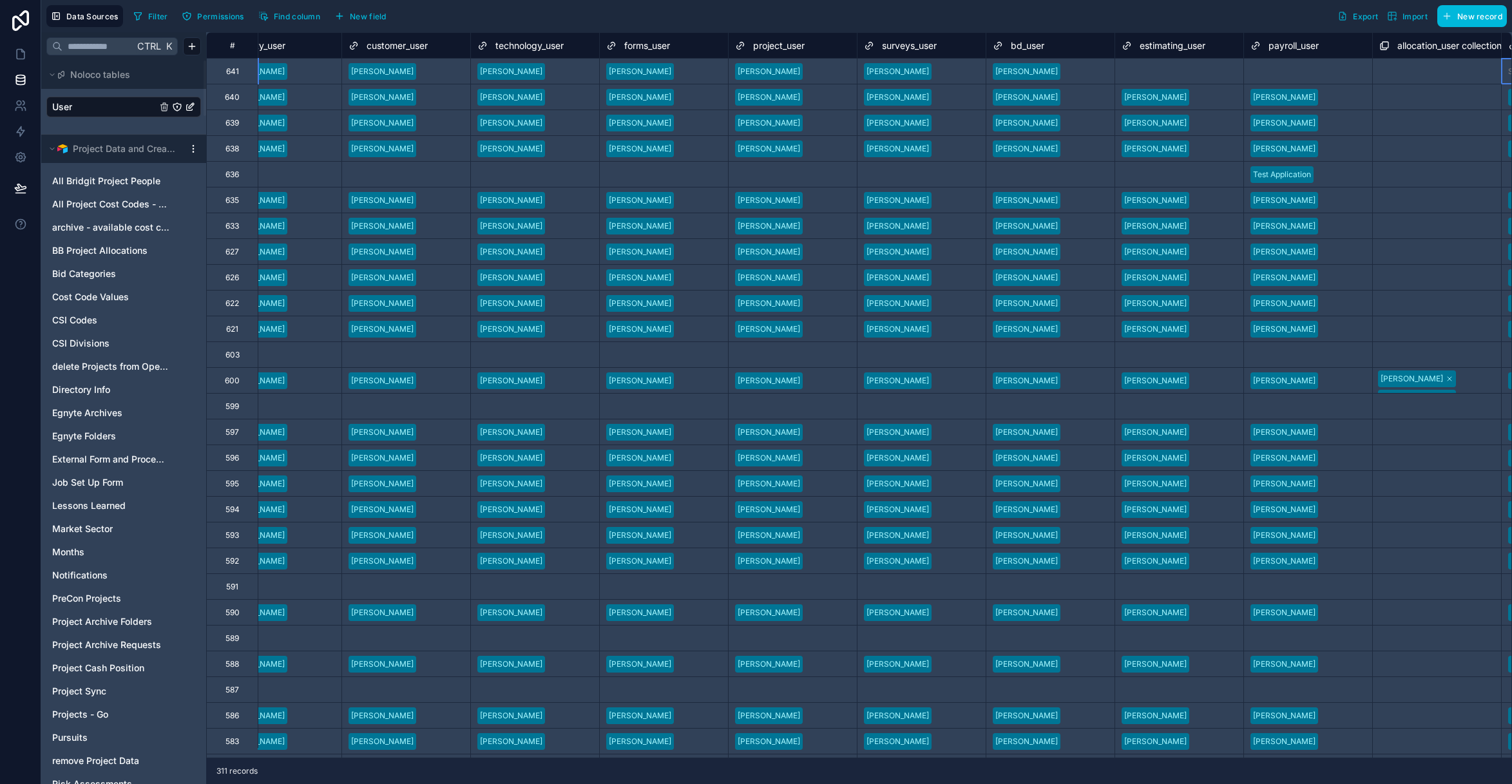
scroll to position [0, 2235]
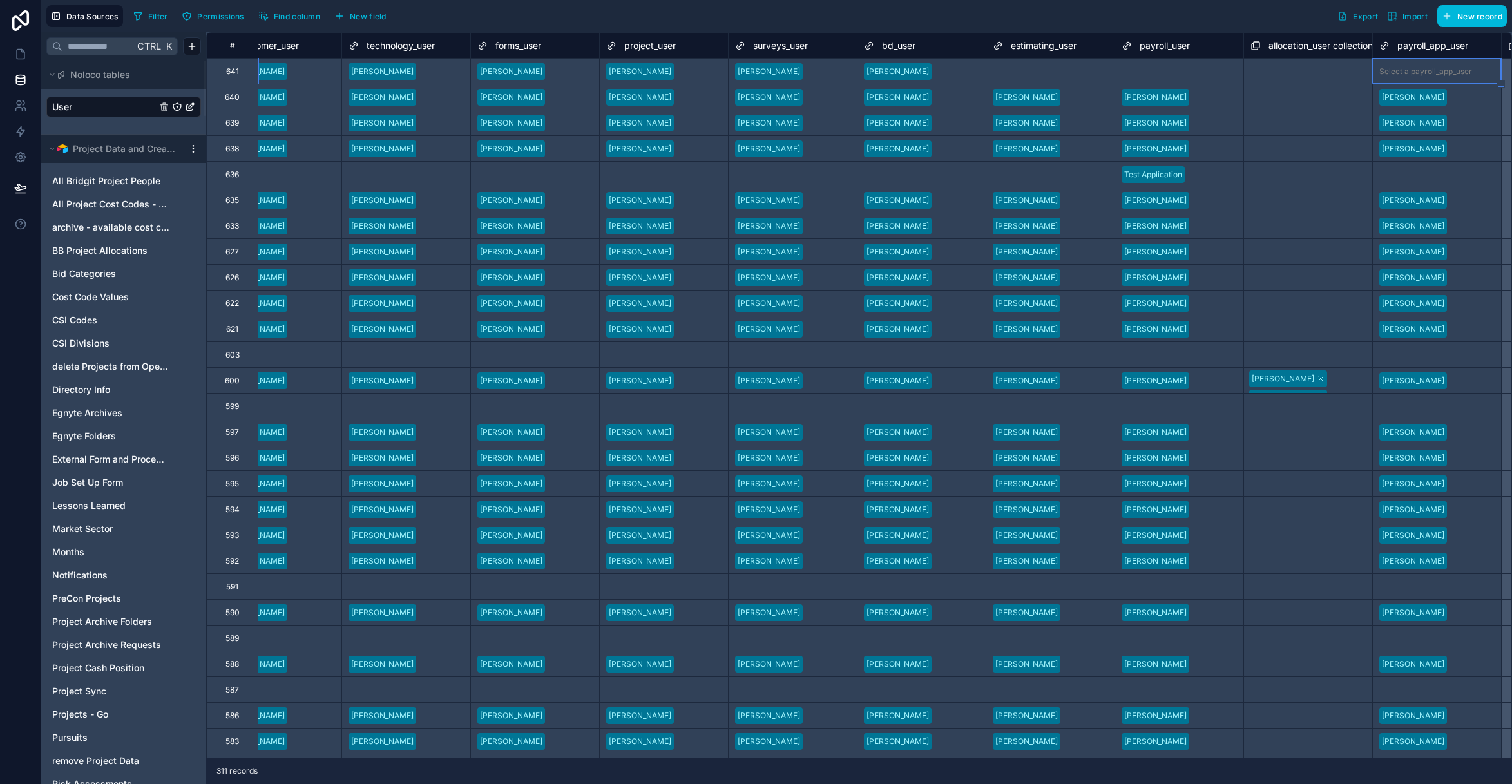
click at [1051, 69] on div "Select a estimating_user" at bounding box center [1037, 71] width 89 height 10
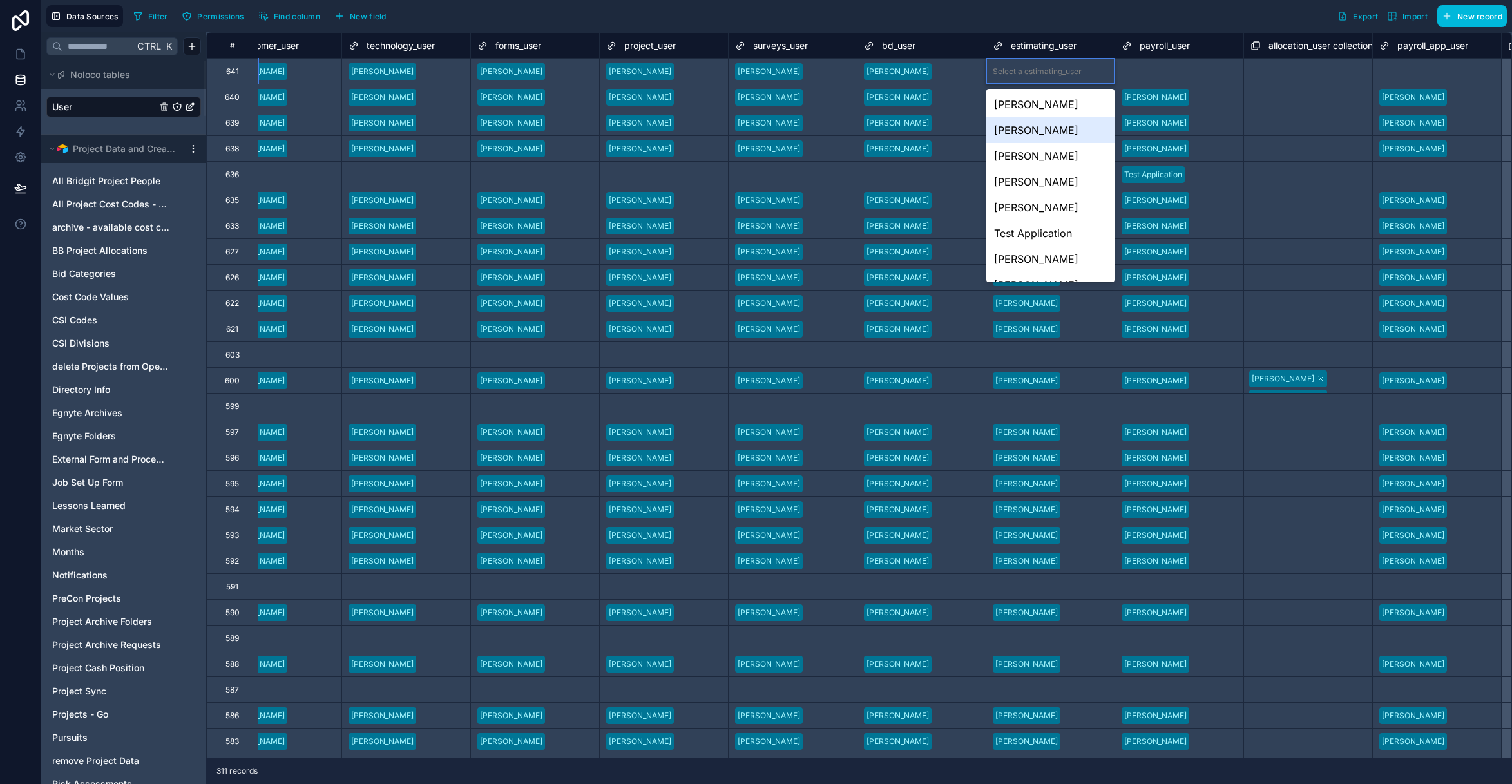
click at [1073, 137] on div "Jeremy Salzwedel" at bounding box center [1050, 130] width 128 height 26
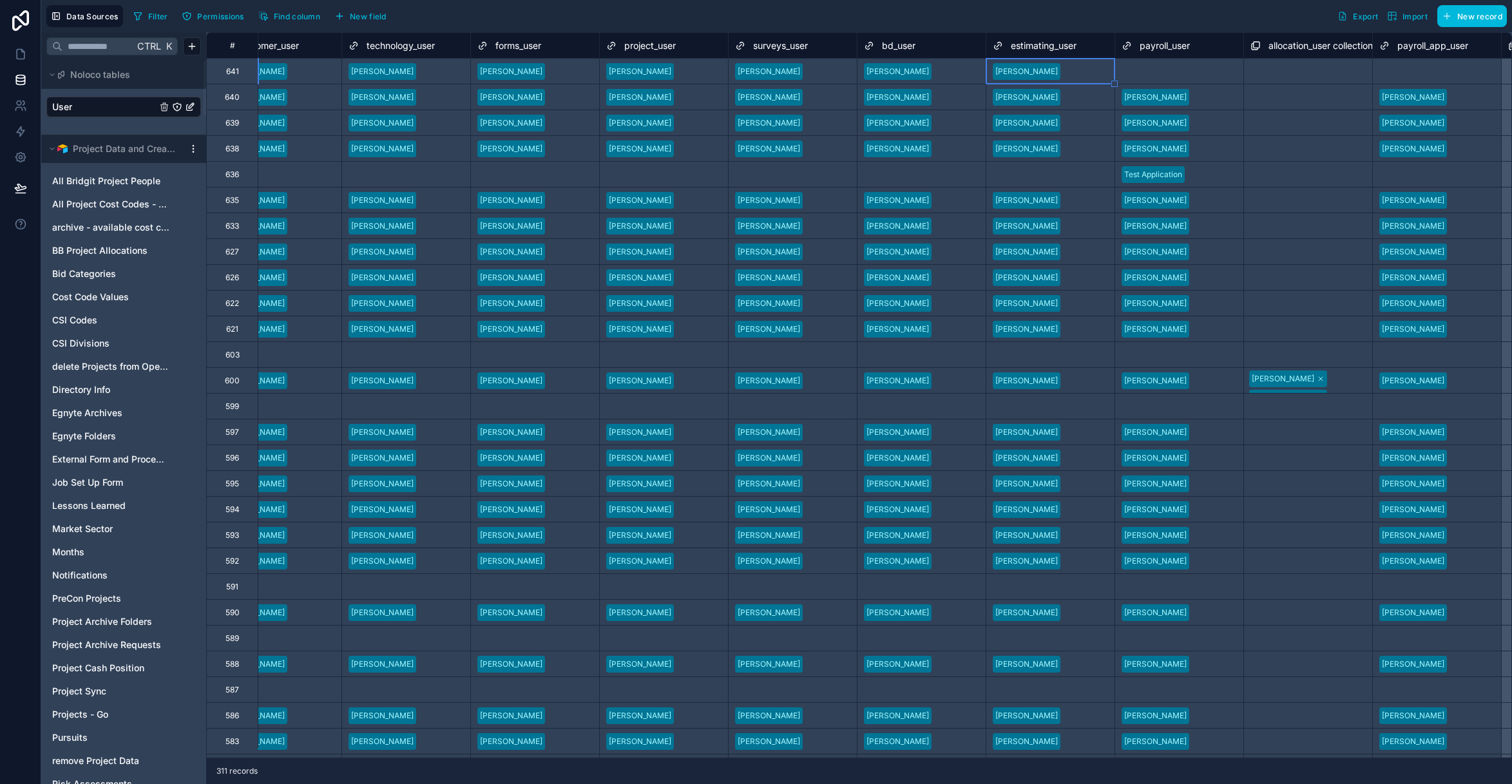
click at [1199, 67] on div "Select a payroll_user" at bounding box center [1179, 71] width 128 height 18
click at [1199, 67] on div "Select a payroll_user" at bounding box center [1179, 71] width 128 height 18
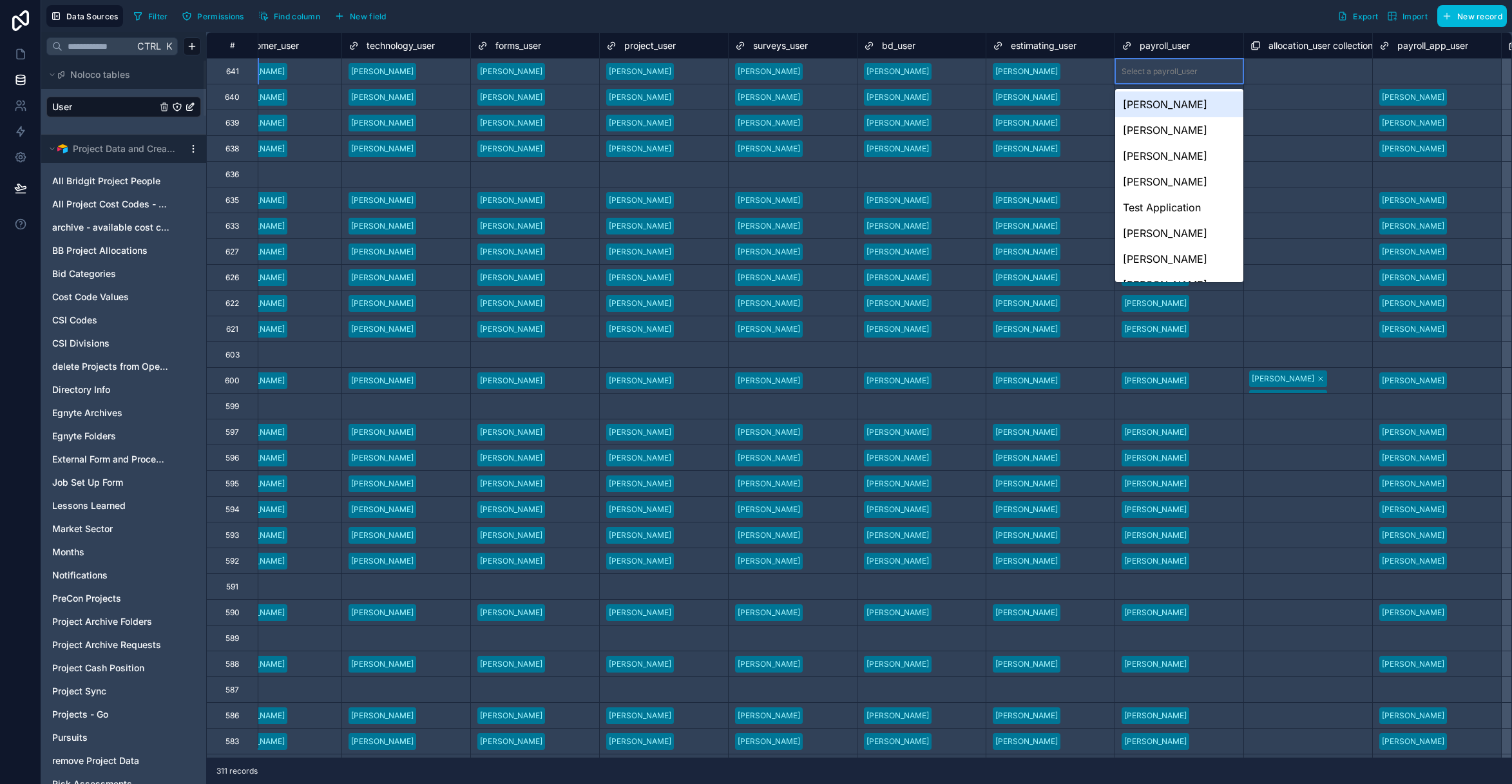
click at [1197, 105] on div "Jeremy Salzwedel" at bounding box center [1179, 105] width 128 height 26
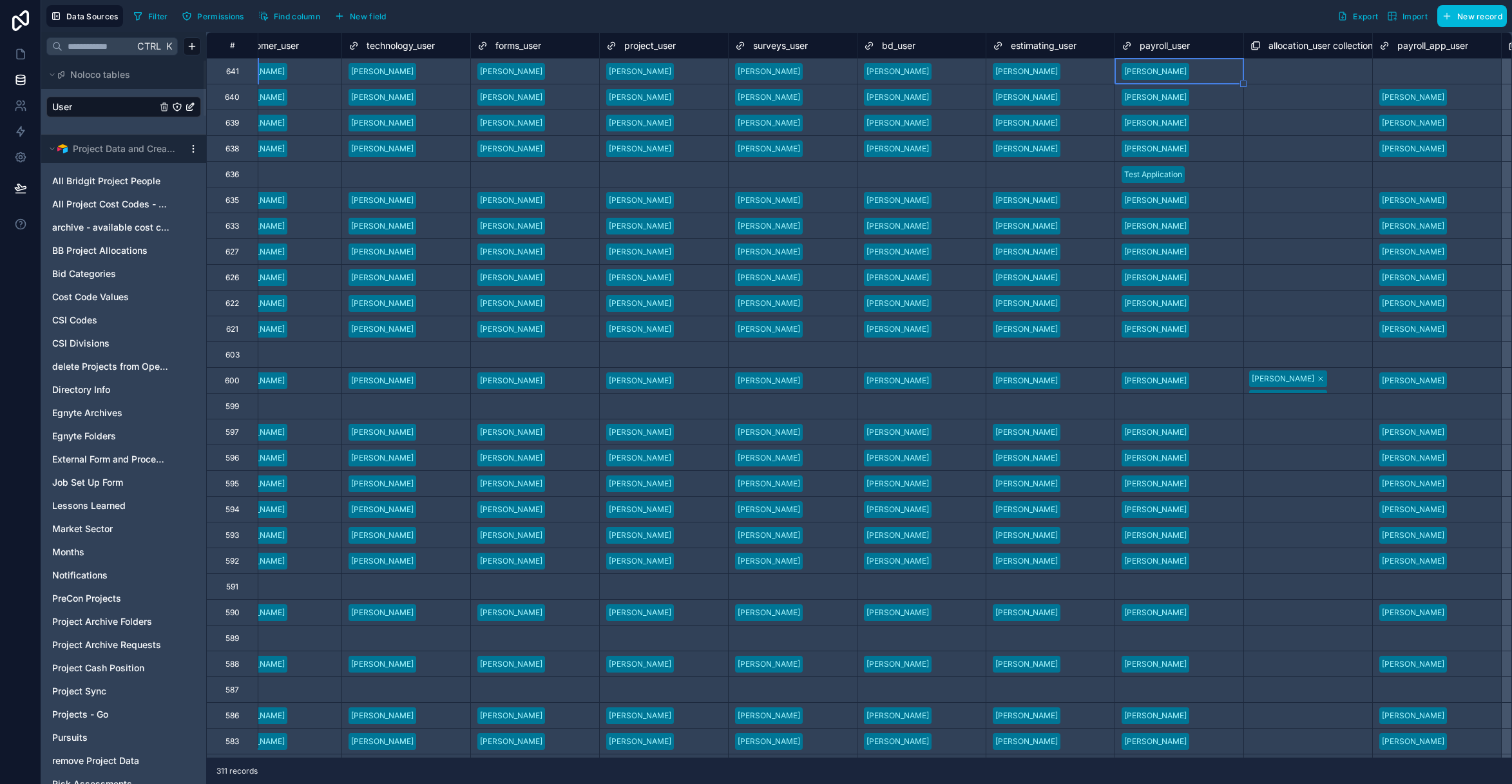
click at [1430, 75] on div "Select a payroll_app_user" at bounding box center [1426, 71] width 93 height 10
click at [1428, 72] on div "Select a payroll_app_user" at bounding box center [1426, 71] width 93 height 10
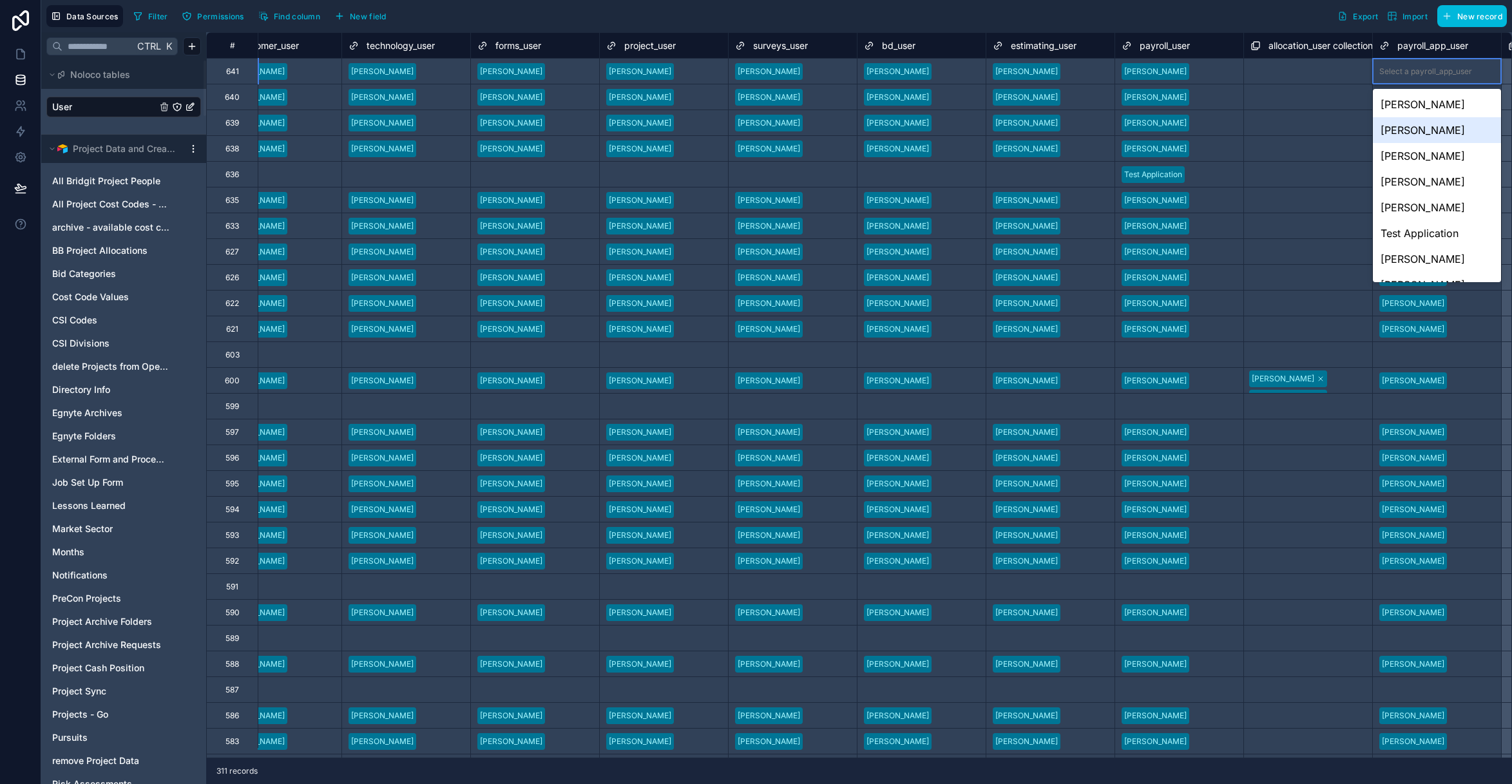
click at [1425, 126] on div "Jeremy Salzwedel" at bounding box center [1437, 130] width 128 height 26
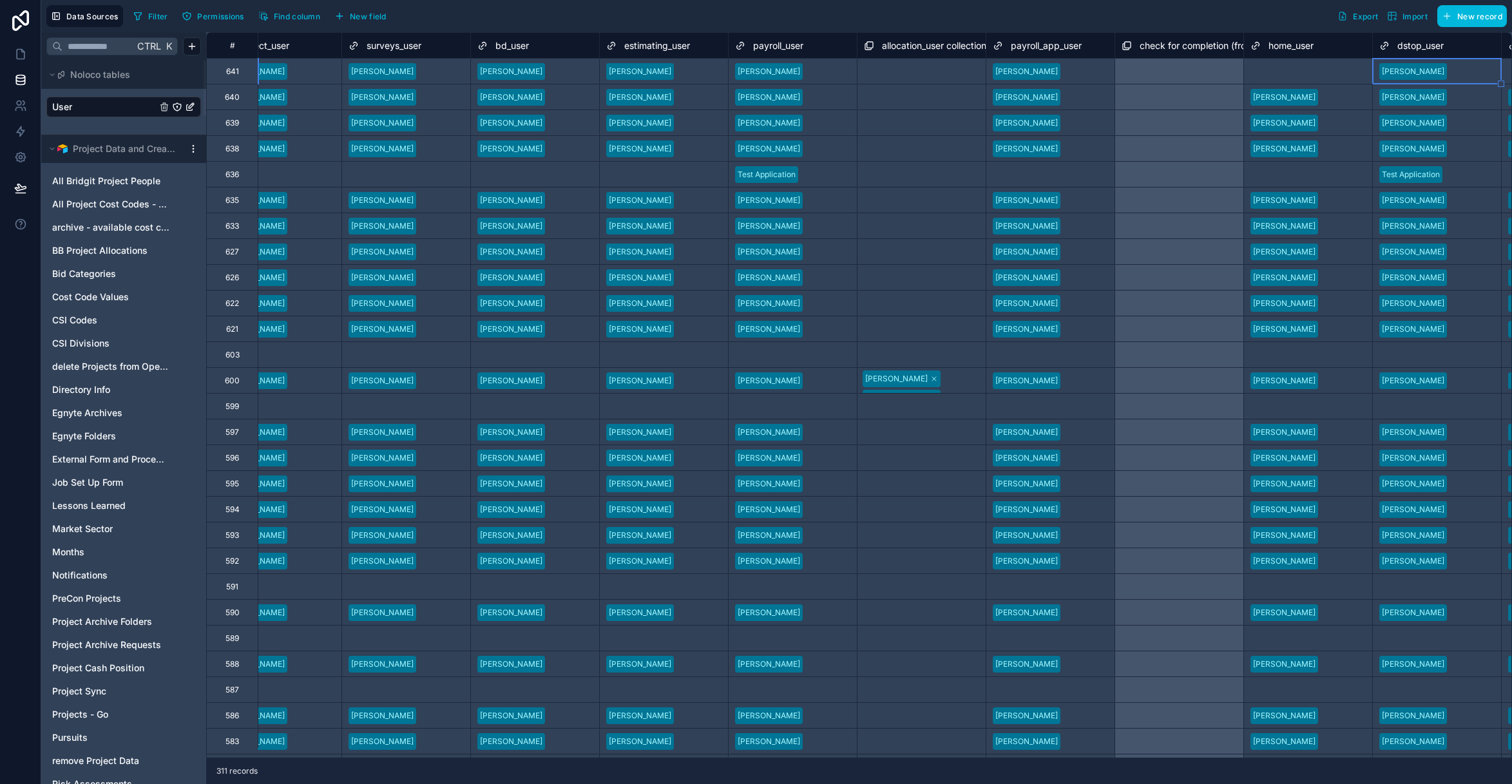
scroll to position [0, 2751]
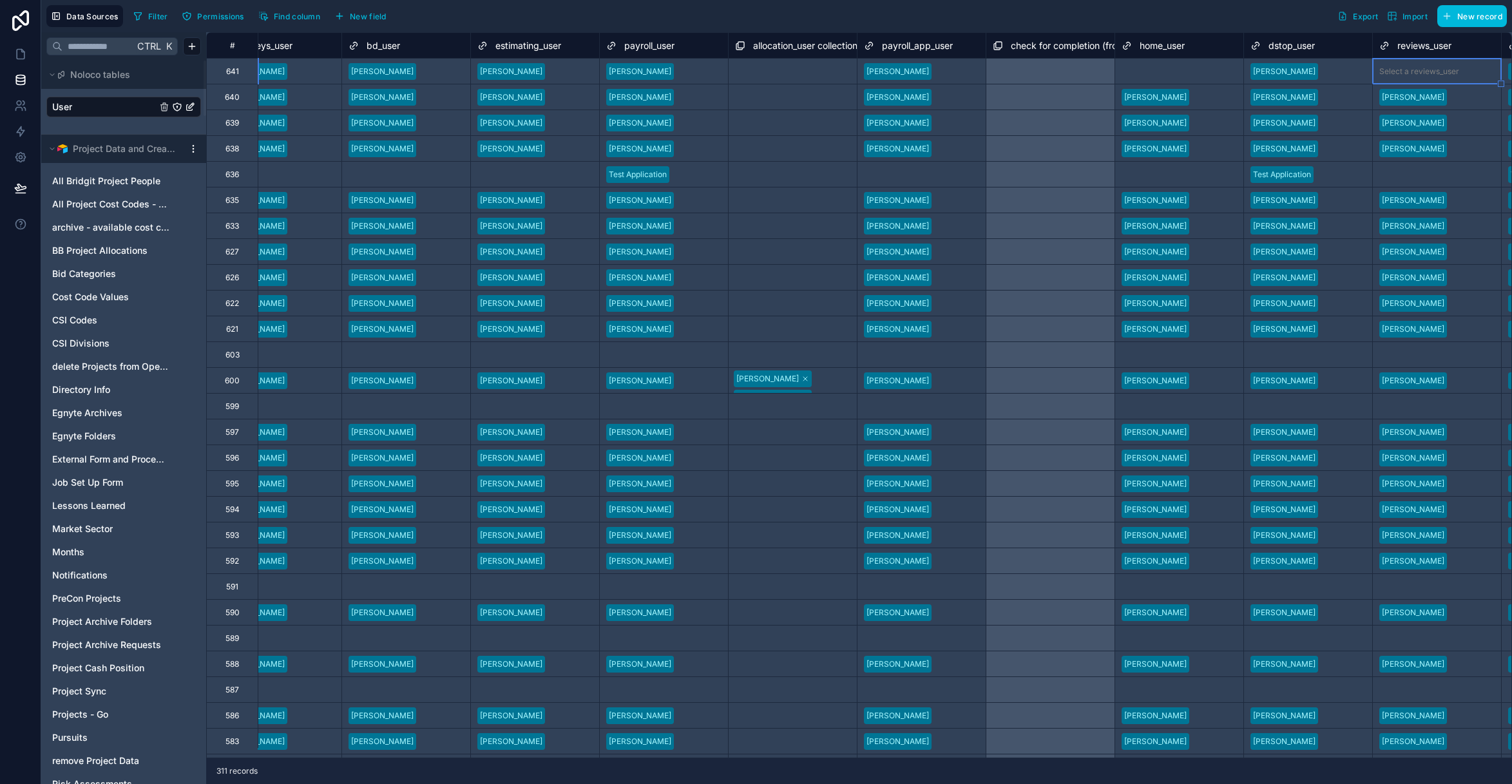
click at [1185, 78] on div "Select a home_user" at bounding box center [1179, 71] width 128 height 18
click at [1186, 77] on div "Select a home_user" at bounding box center [1179, 71] width 128 height 18
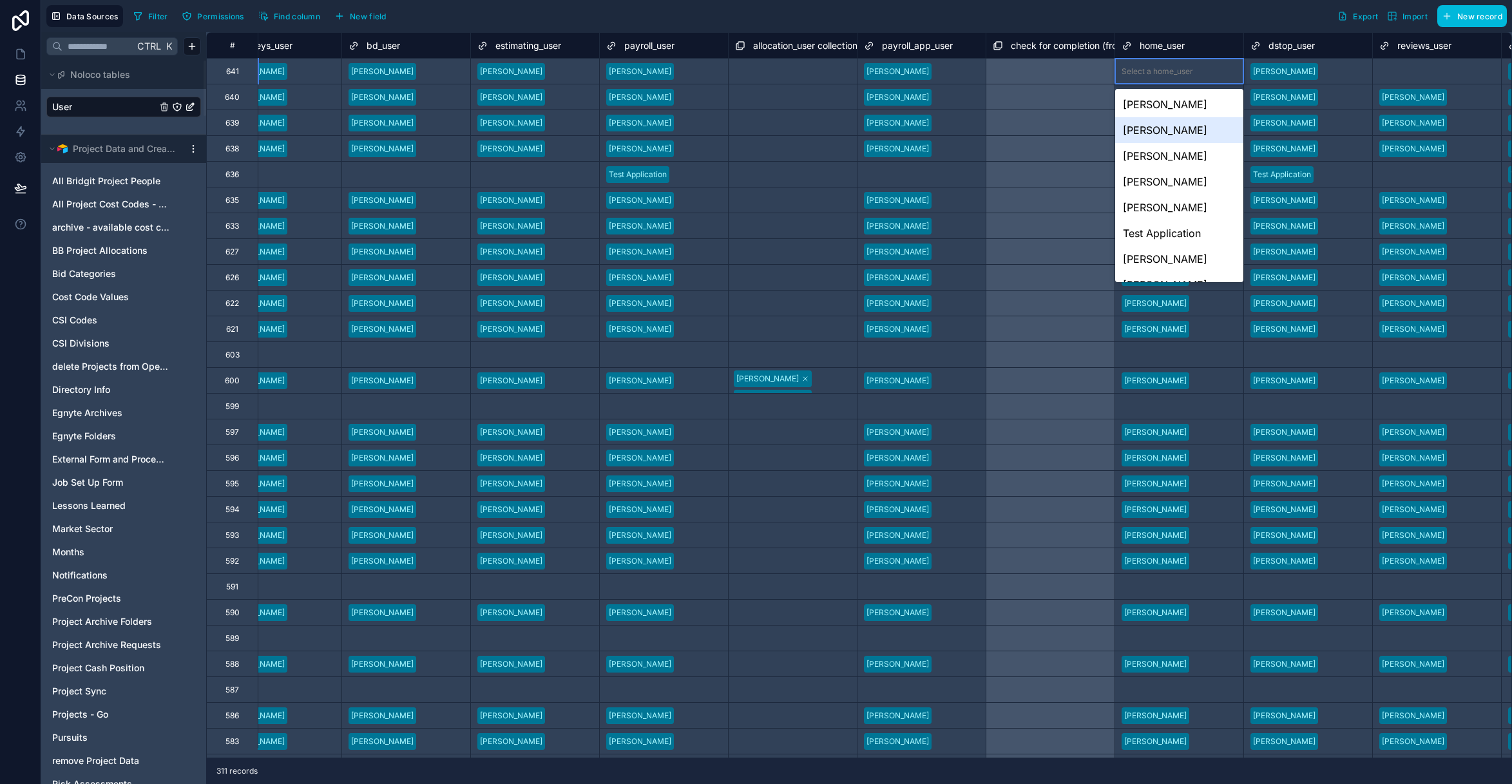
click at [1191, 131] on div "Jeremy Salzwedel" at bounding box center [1179, 130] width 128 height 26
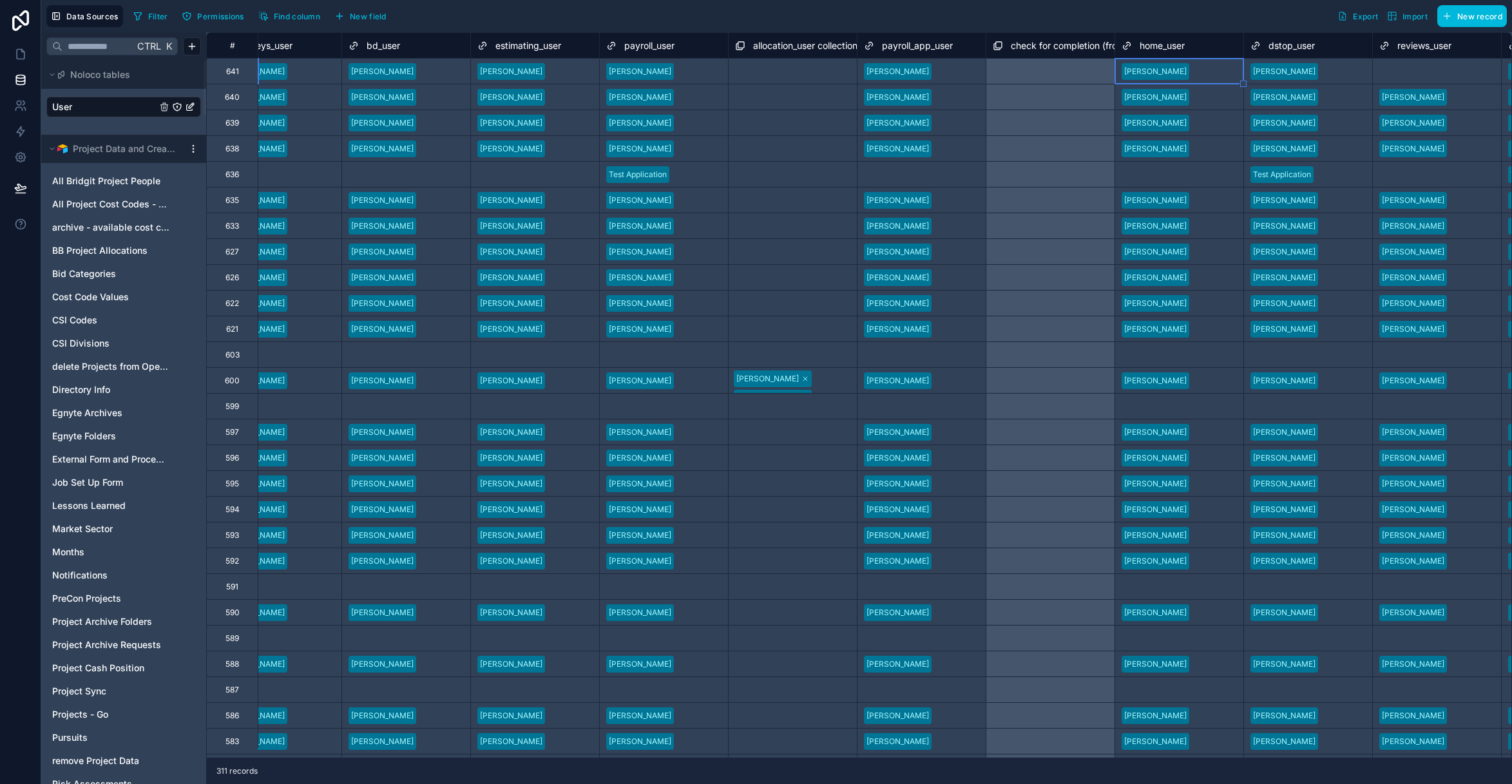
click at [1447, 77] on div "Select a reviews_user" at bounding box center [1437, 71] width 128 height 18
click at [1439, 69] on div "Select a reviews_user" at bounding box center [1420, 71] width 80 height 10
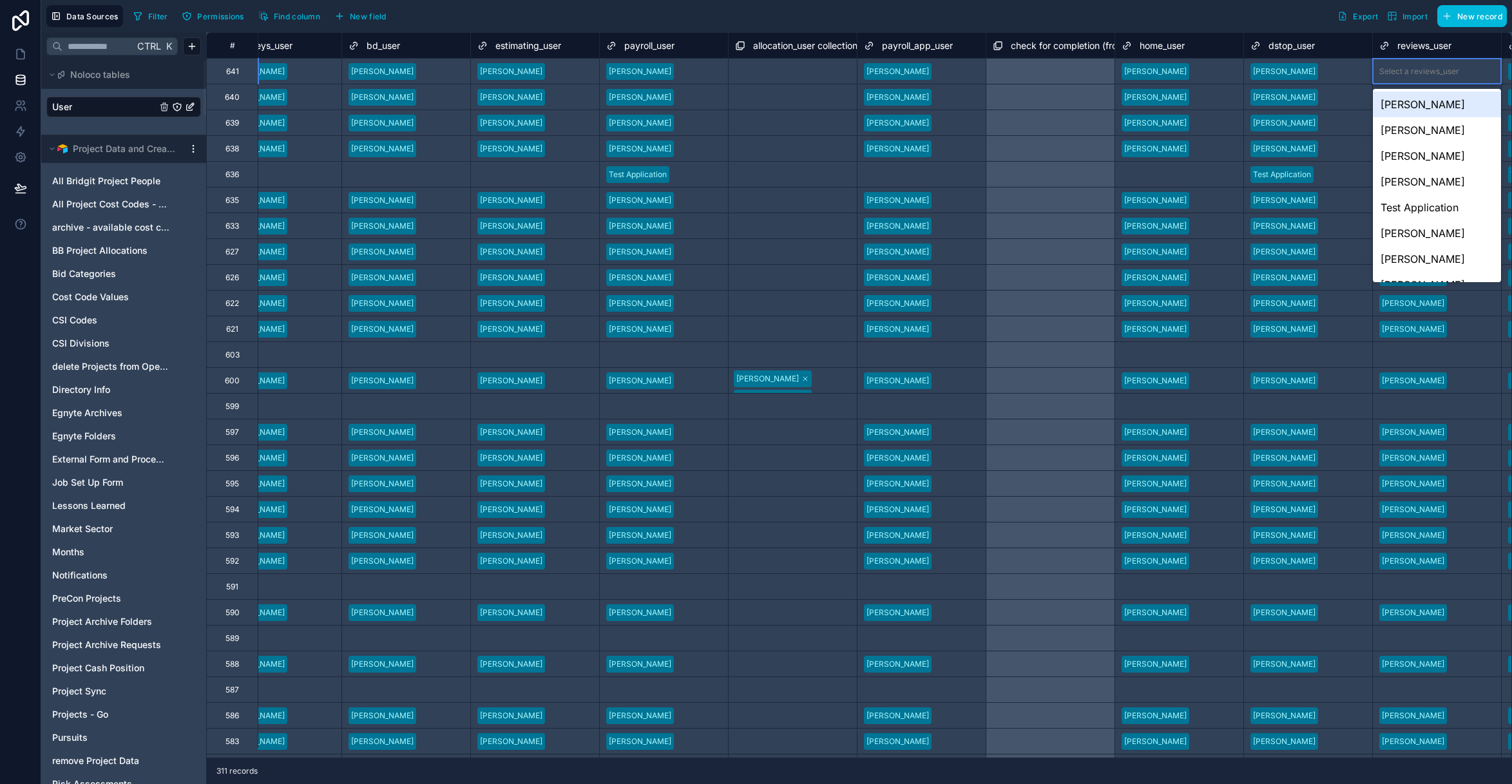
click at [1432, 107] on div "Jeremy Salzwedel" at bounding box center [1437, 105] width 128 height 26
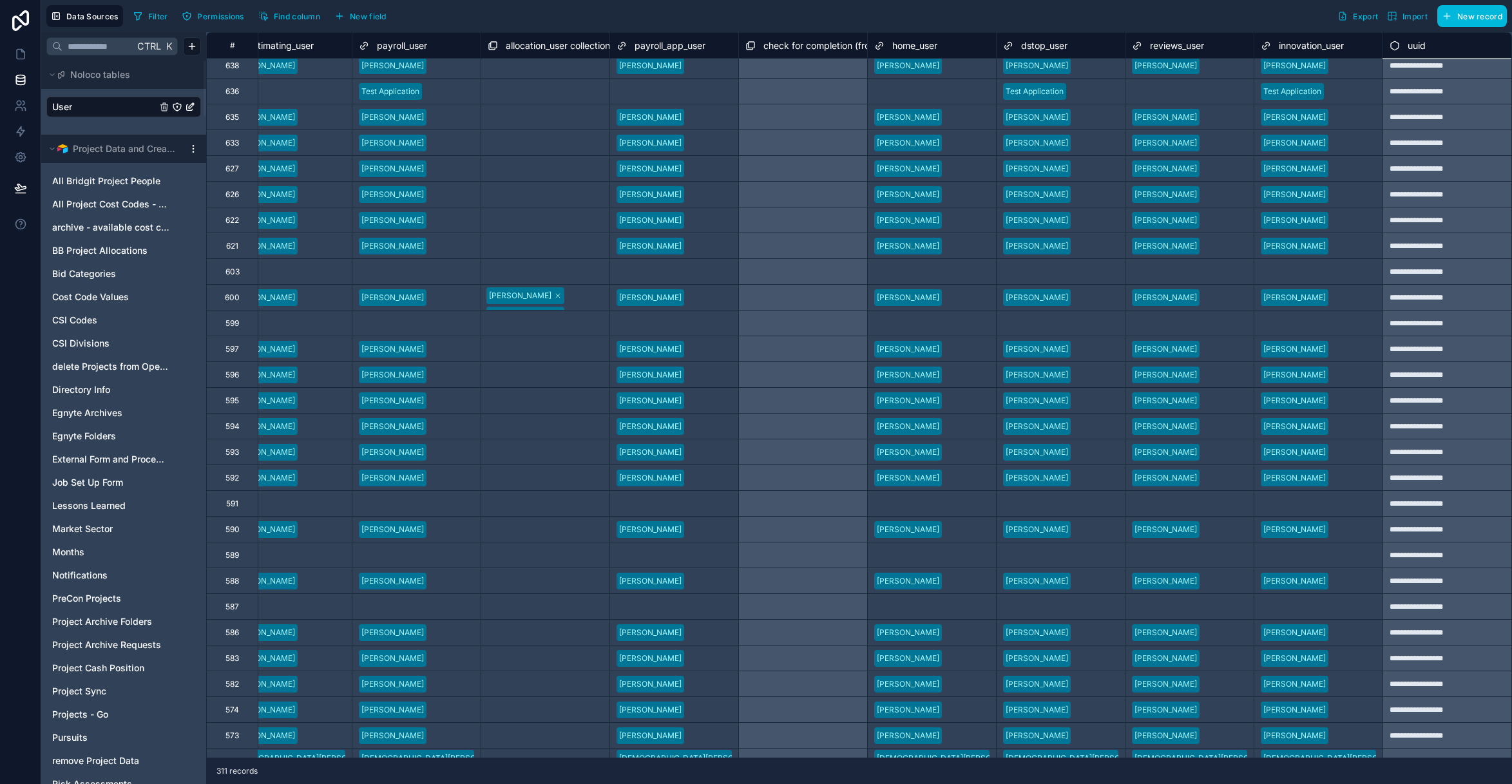
scroll to position [193, 3008]
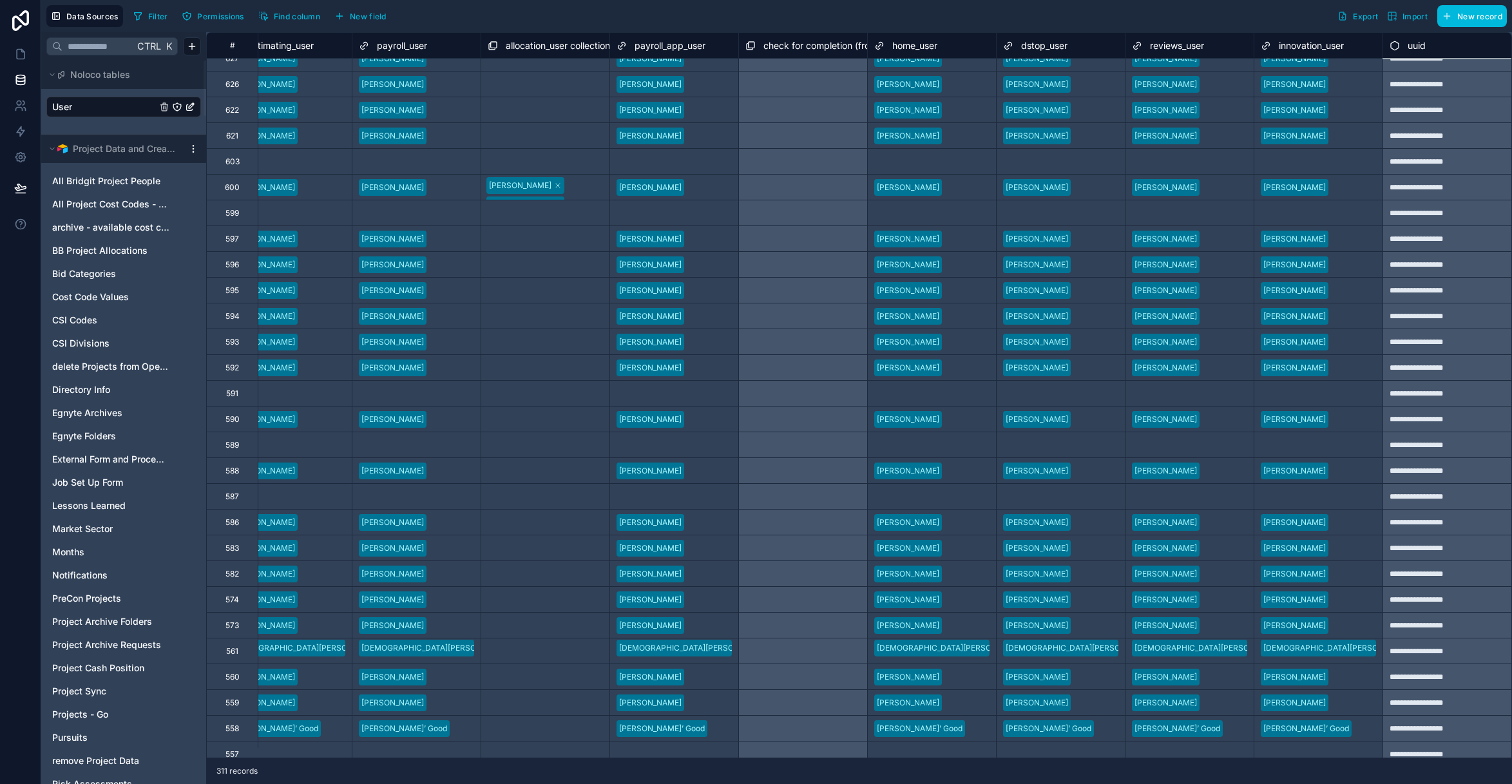
click at [452, 496] on div at bounding box center [457, 496] width 34 height 13
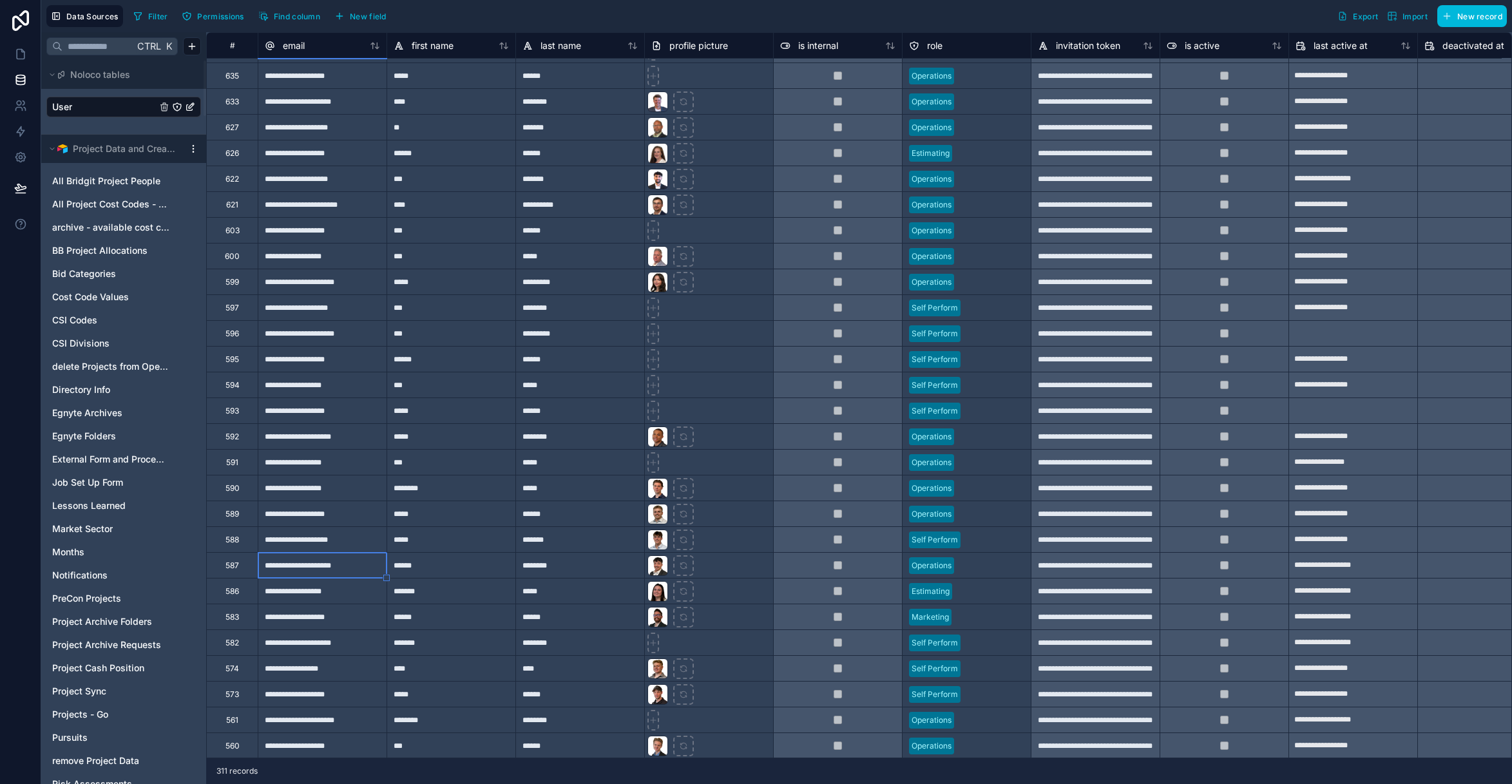
scroll to position [0, 0]
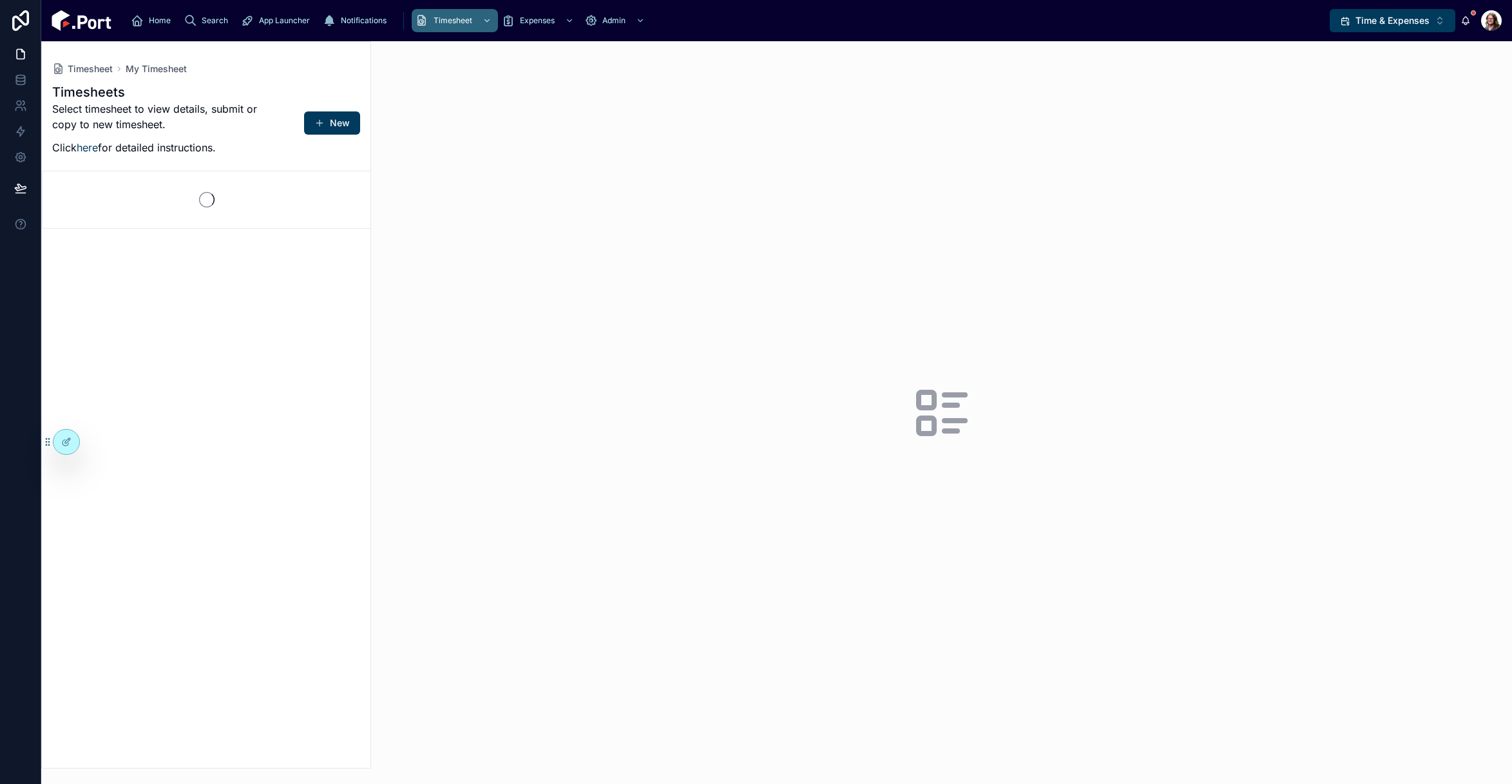
click at [1387, 33] on div "Home Search App Launcher Notifications Timesheet Expenses Admin Time & Expenses…" at bounding box center [777, 20] width 1471 height 41
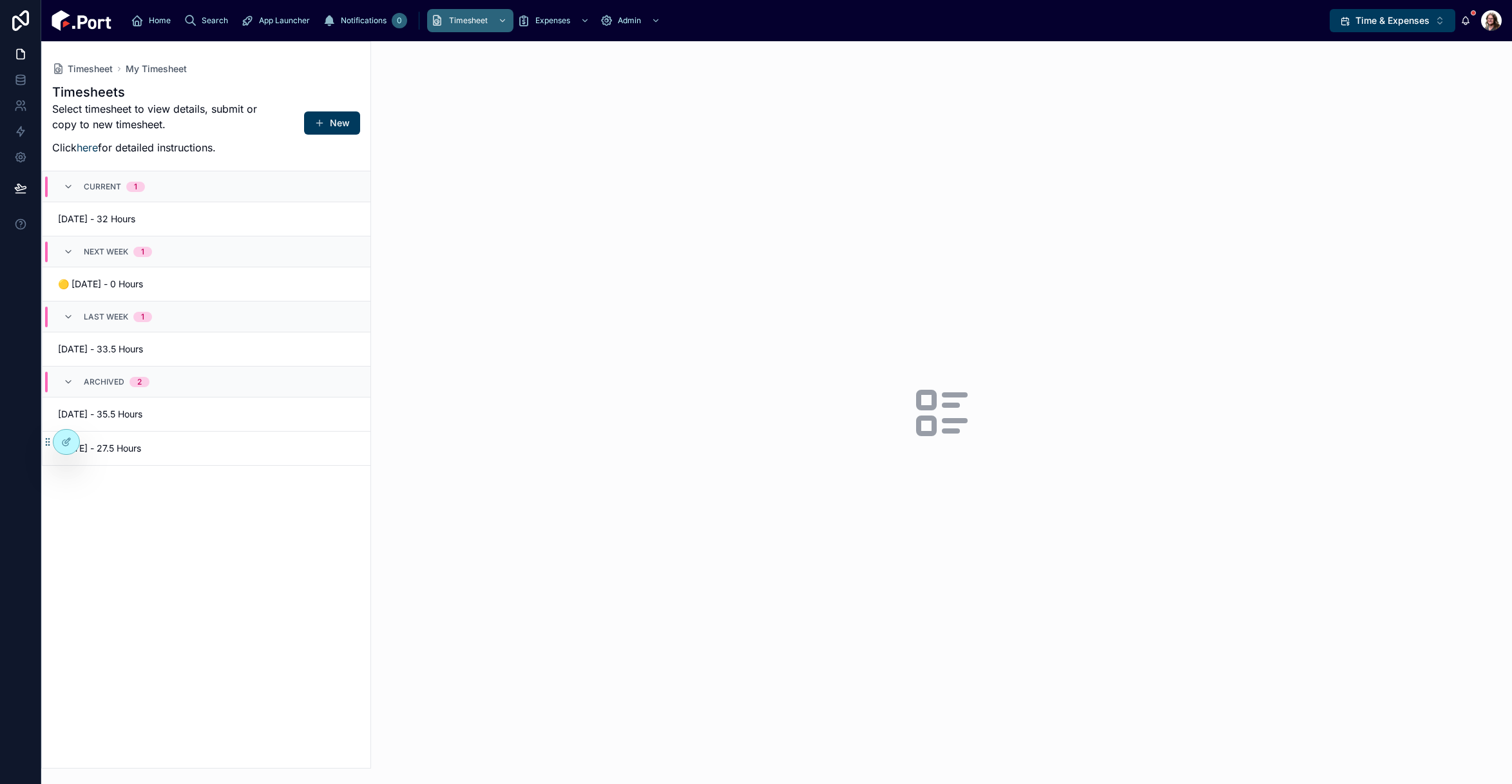
click at [1381, 24] on span "Time & Expenses" at bounding box center [1392, 20] width 74 height 13
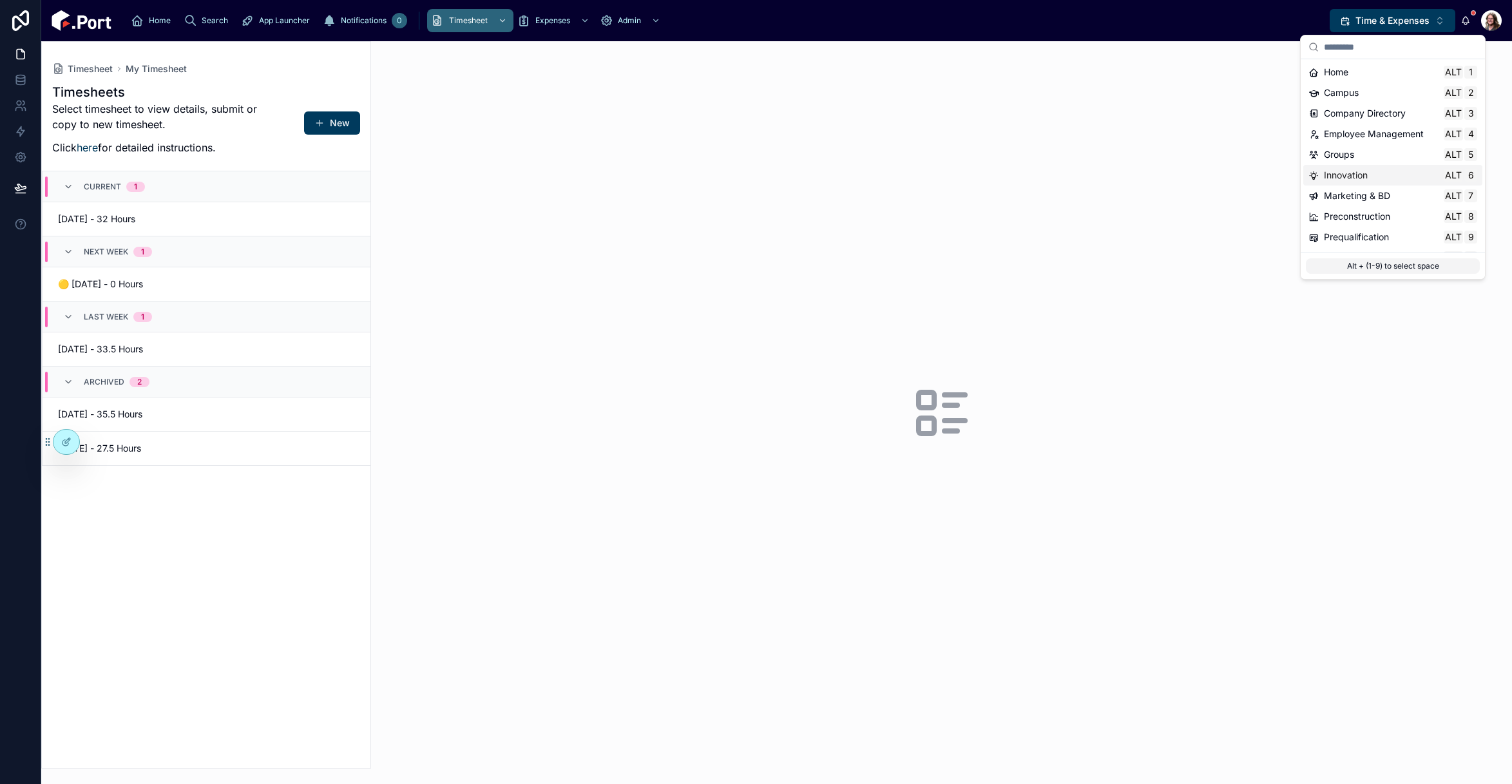
click at [1348, 175] on span "Innovation" at bounding box center [1346, 175] width 43 height 13
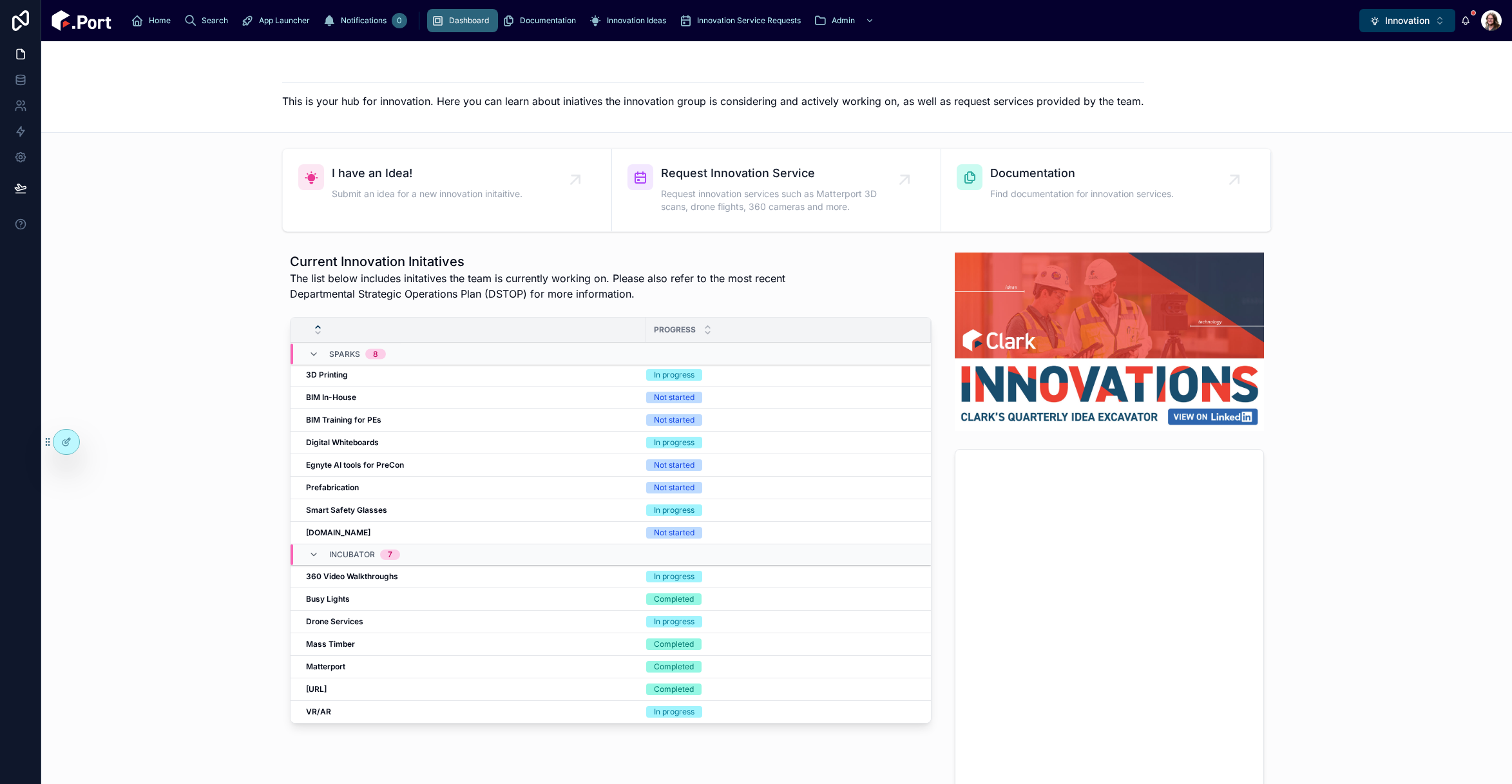
click at [697, 22] on span "Innovation Service Requests" at bounding box center [749, 20] width 104 height 10
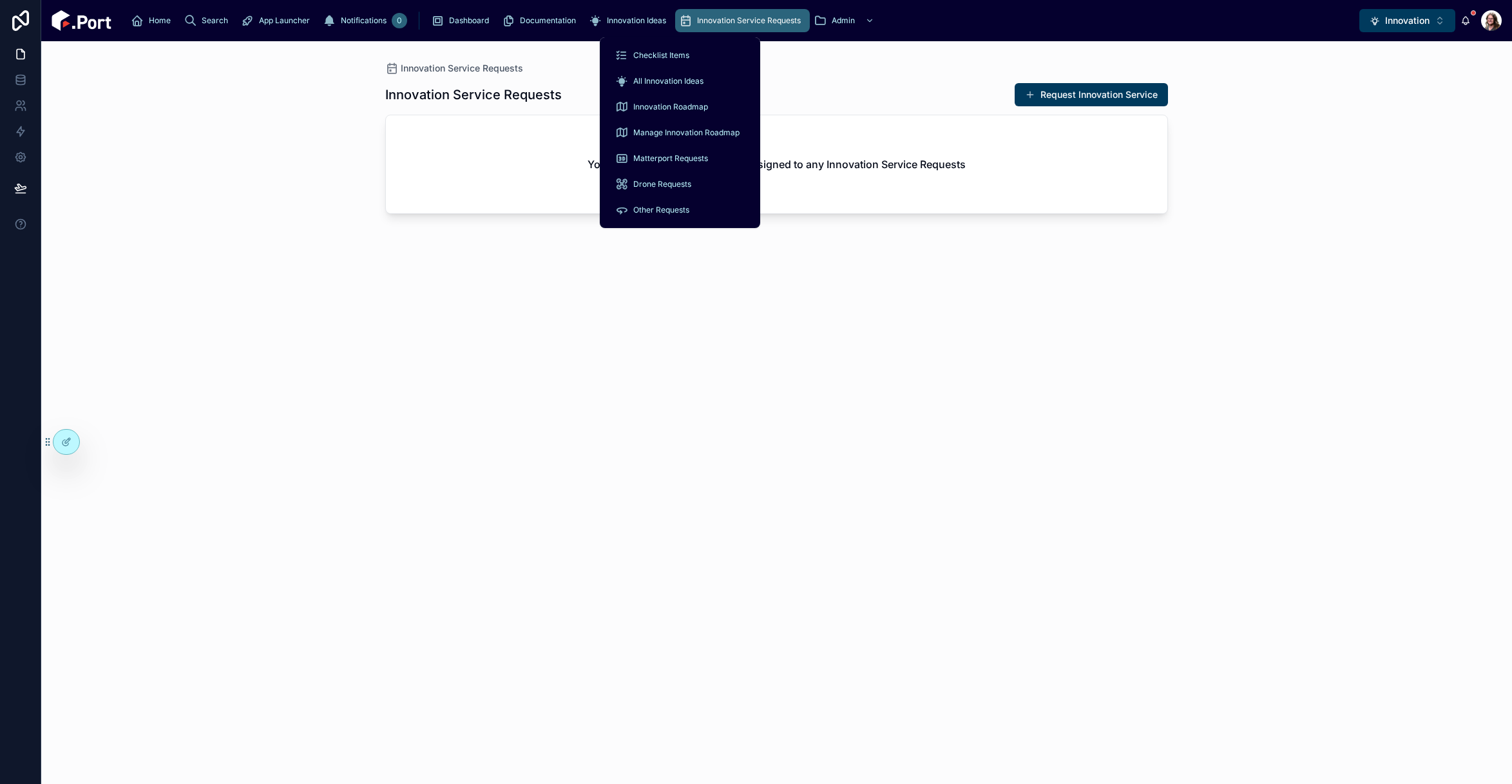
click at [667, 182] on span "Drone Requests" at bounding box center [662, 184] width 58 height 10
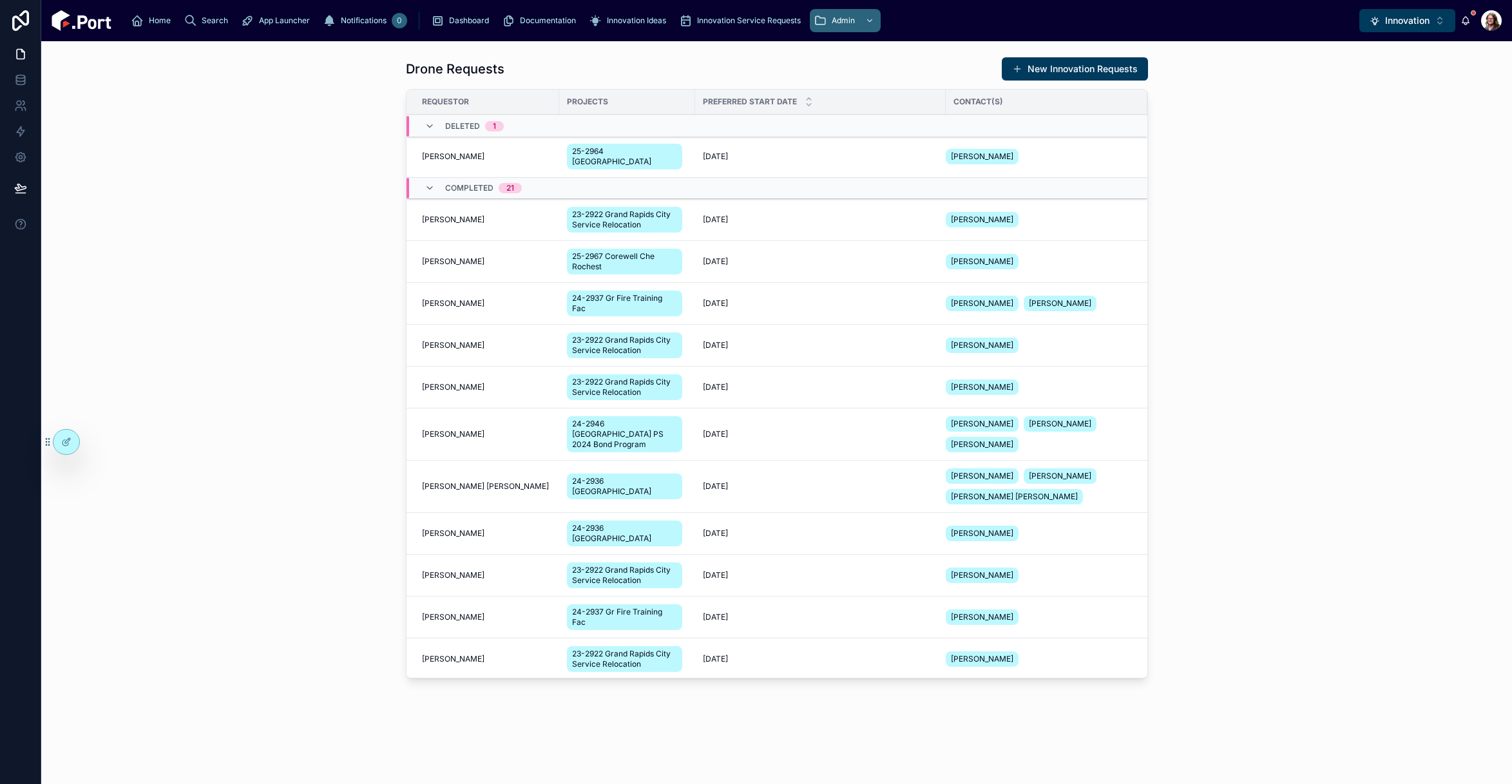
drag, startPoint x: 1327, startPoint y: 255, endPoint x: 1318, endPoint y: 255, distance: 9.0
click at [1326, 255] on div "Drone Requests New Innovation Requests Requestor Projects Preferred Start Date …" at bounding box center [777, 370] width 1450 height 637
